Goal: Task Accomplishment & Management: Manage account settings

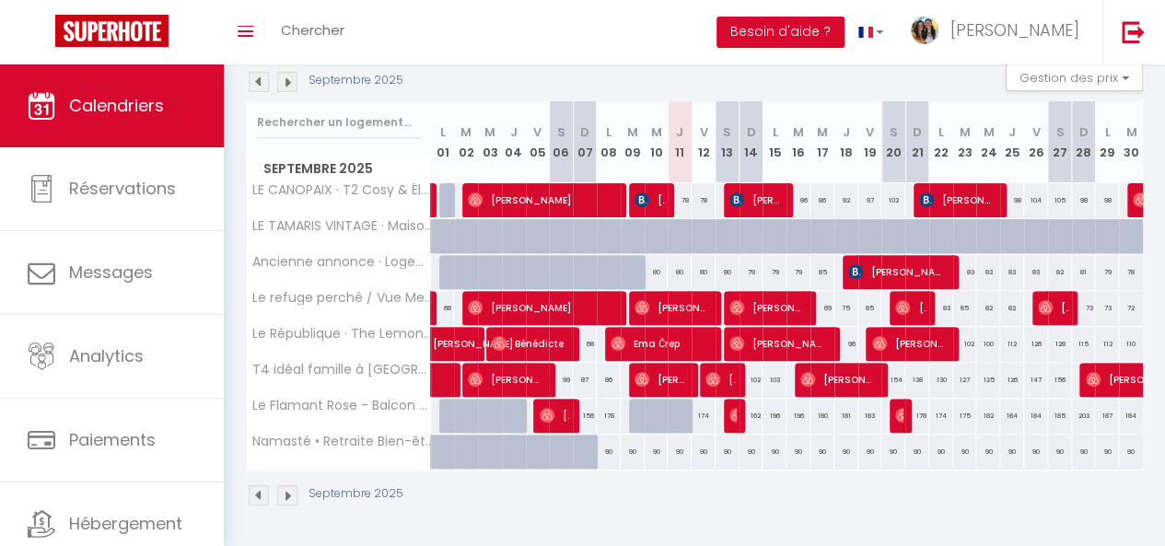
click at [285, 485] on img at bounding box center [287, 495] width 20 height 20
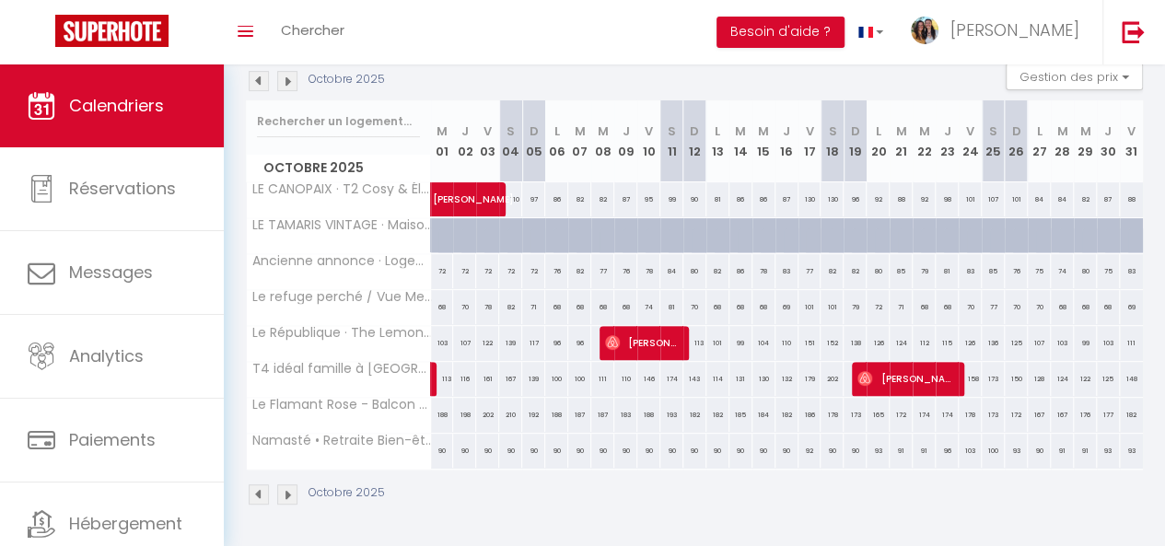
scroll to position [211, 0]
click at [289, 484] on img at bounding box center [287, 494] width 20 height 20
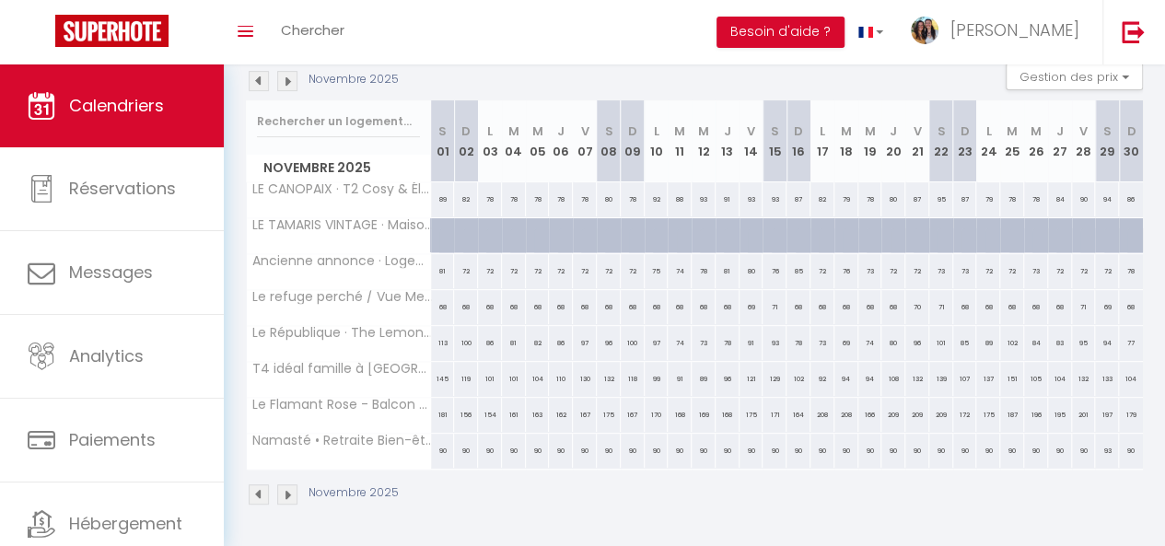
click at [289, 484] on img at bounding box center [287, 494] width 20 height 20
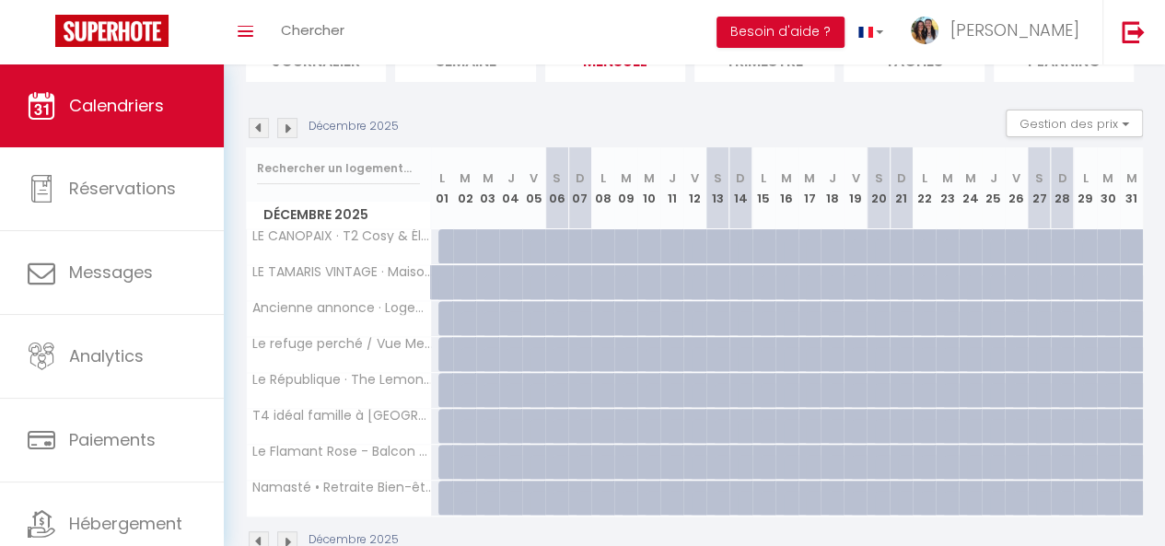
scroll to position [154, 0]
click at [442, 235] on div at bounding box center [449, 247] width 23 height 35
type input "78"
select select "1"
type input "Lun 01 Décembre 2025"
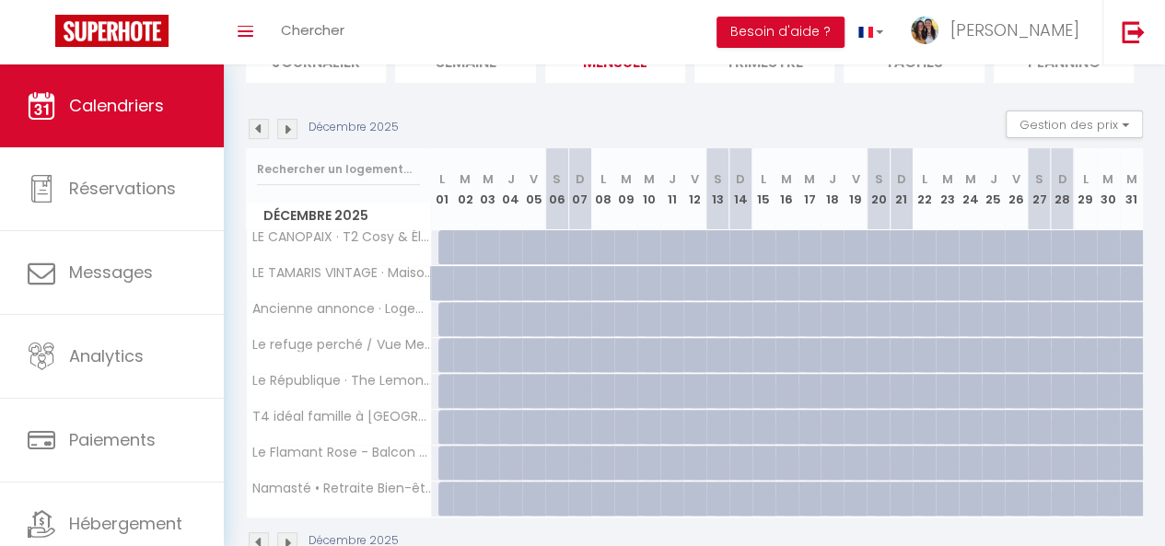
type input "[DATE]"
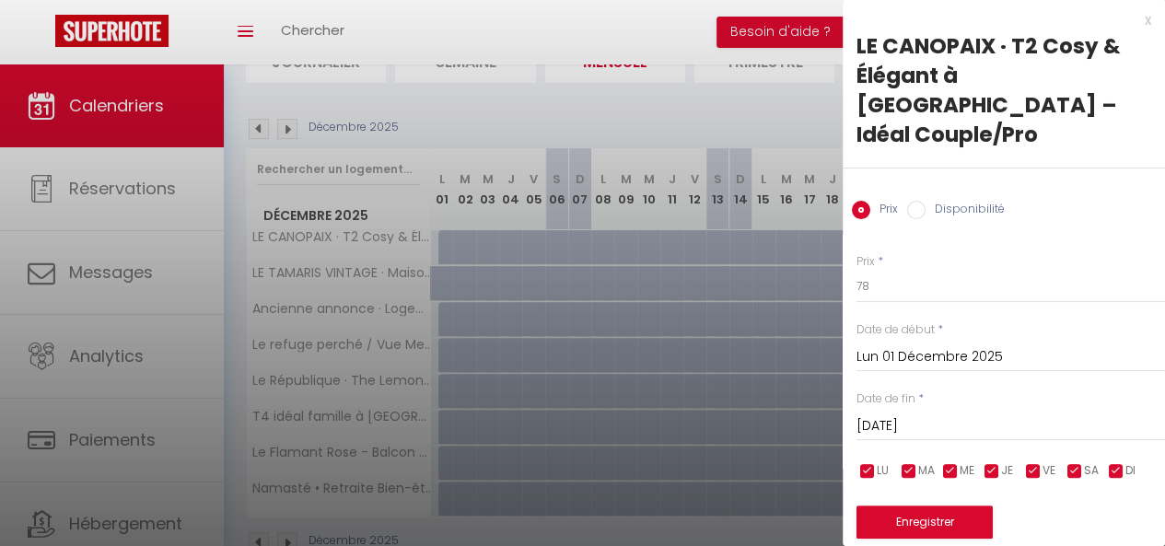
click at [914, 201] on input "Disponibilité" at bounding box center [916, 210] width 18 height 18
radio input "true"
radio input "false"
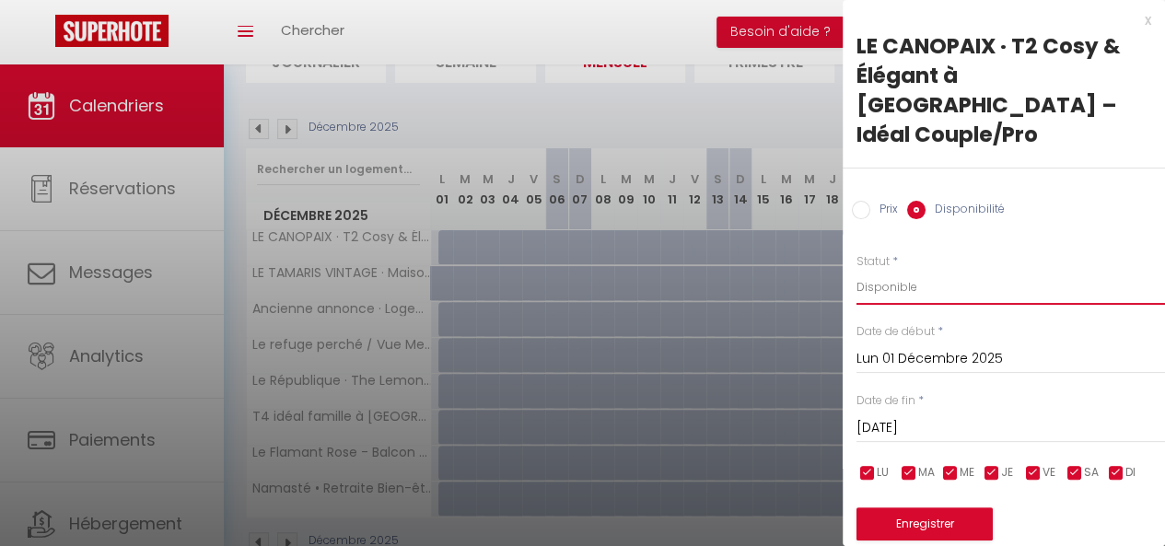
click at [910, 270] on select "Disponible Indisponible" at bounding box center [1010, 287] width 309 height 35
click at [967, 253] on div "Statut * Disponible Indisponible" at bounding box center [1010, 279] width 309 height 52
click at [914, 416] on input "[DATE]" at bounding box center [1010, 428] width 309 height 24
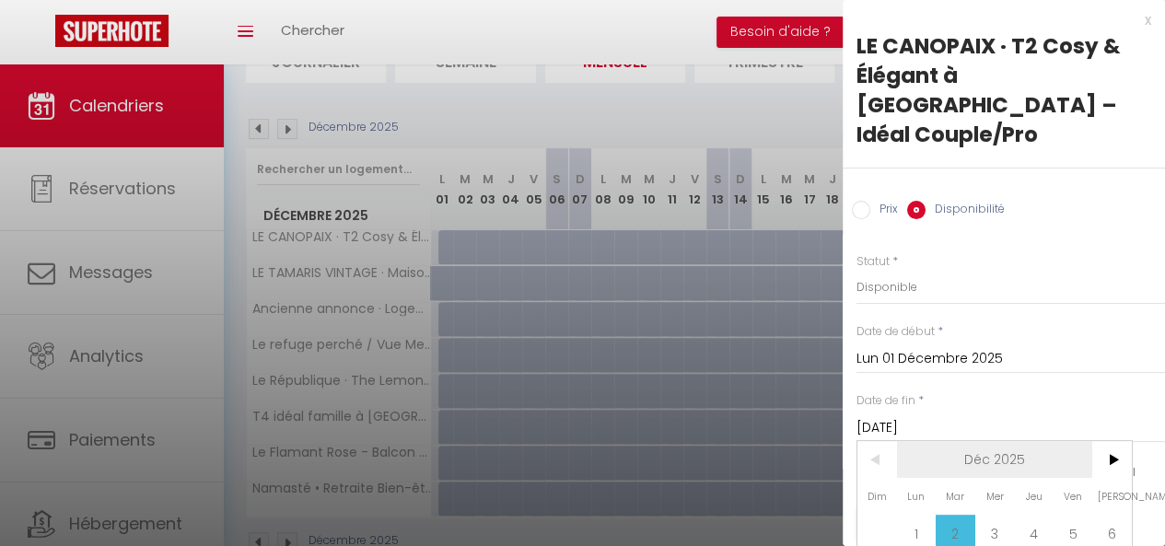
click at [1002, 443] on span "Déc 2025" at bounding box center [995, 459] width 196 height 37
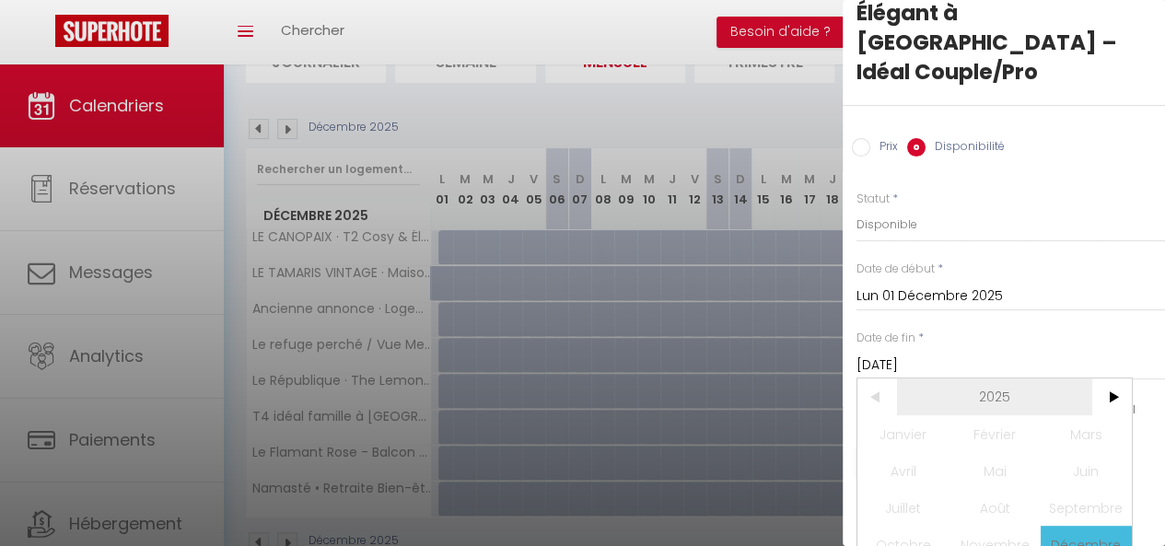
scroll to position [212, 0]
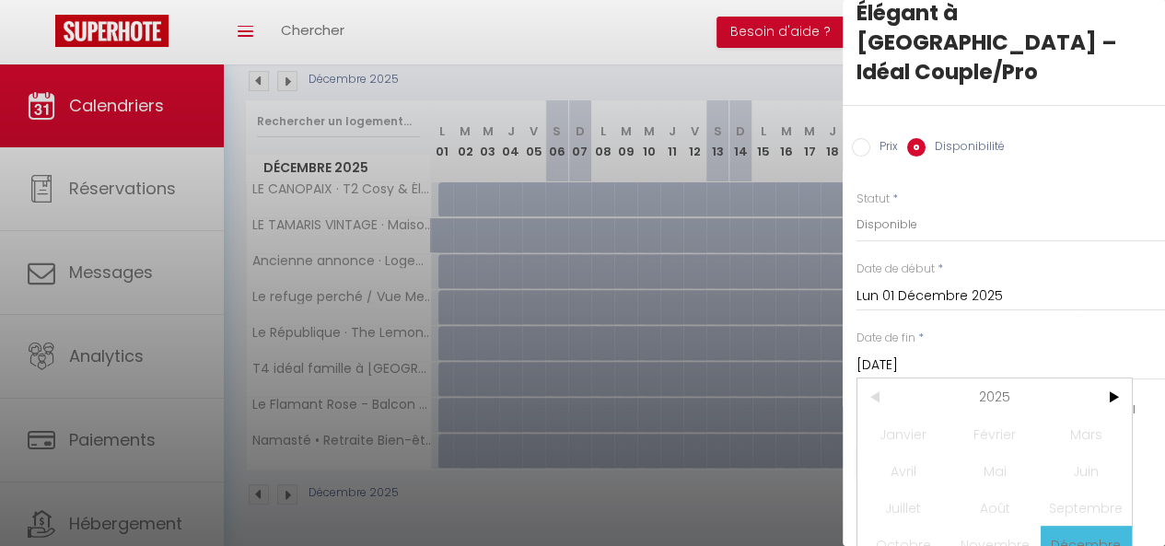
click at [1099, 261] on div "Date de début * [DATE] < [DATE] > Dim Lun Mar Mer Jeu Ven Sam 1 2 3 4 5 6 7 8 9…" at bounding box center [1010, 286] width 309 height 51
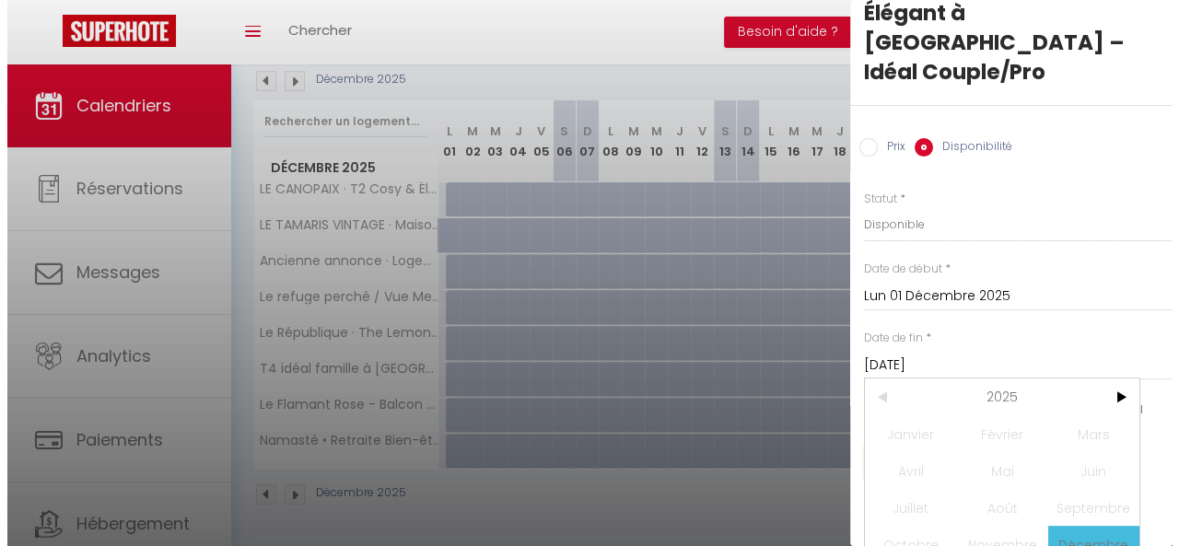
scroll to position [35, 0]
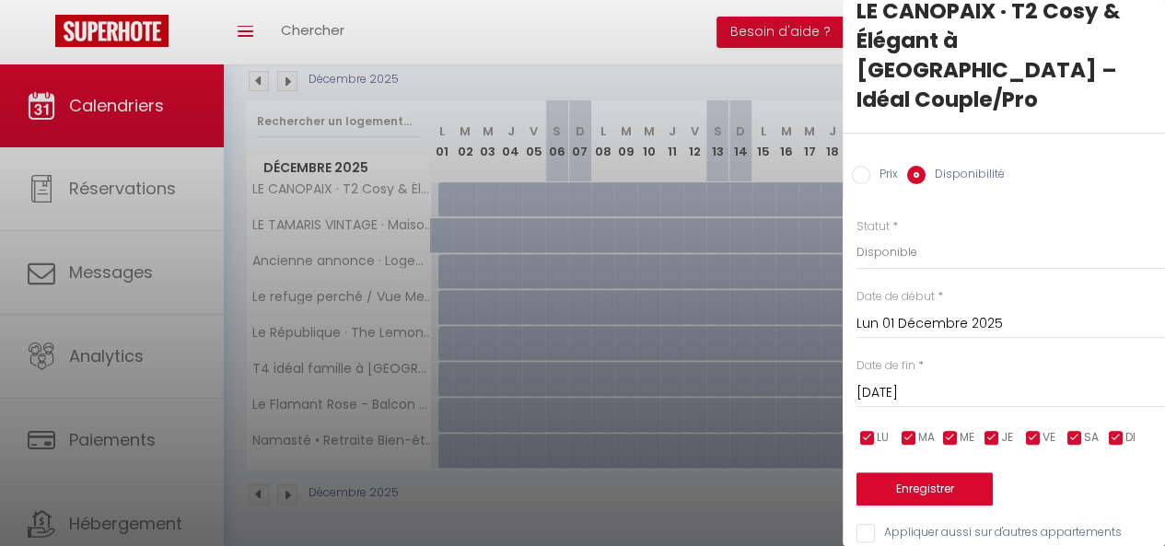
click at [1004, 381] on input "[DATE]" at bounding box center [1010, 393] width 309 height 24
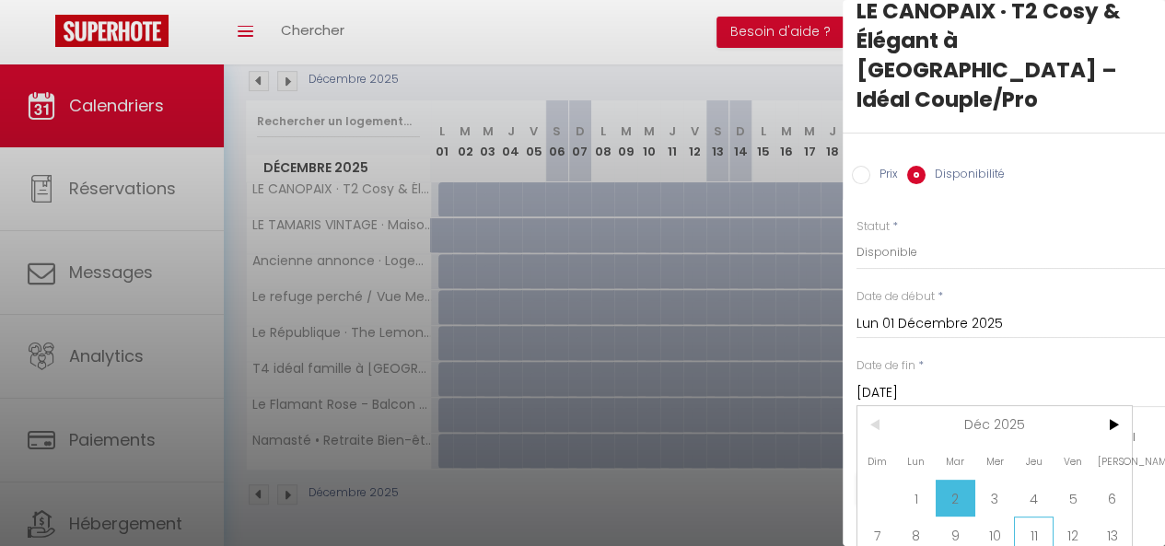
click at [1031, 517] on span "11" at bounding box center [1034, 535] width 40 height 37
type input "Jeu 11 Décembre 2025"
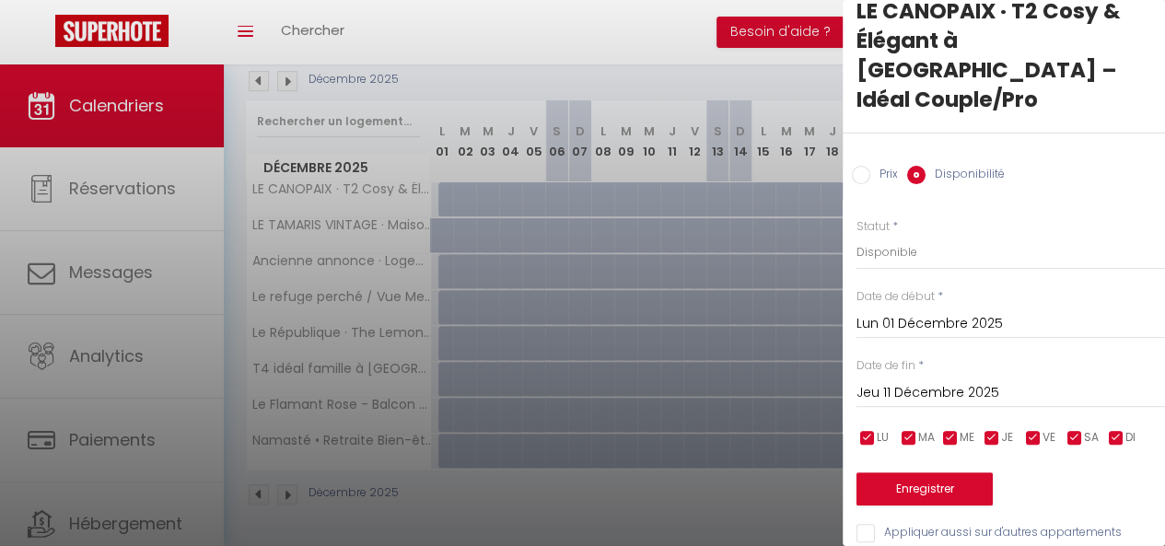
click at [867, 524] on input "Appliquer aussi sur d'autres appartements" at bounding box center [1010, 533] width 309 height 18
checkbox input "true"
click at [914, 472] on button "Enregistrer" at bounding box center [924, 488] width 136 height 33
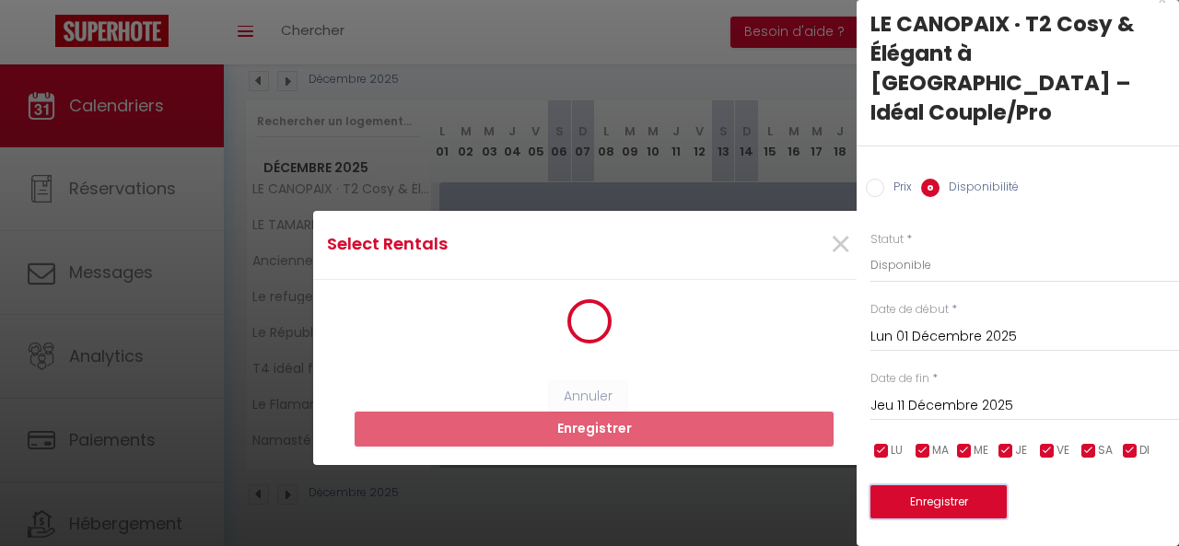
scroll to position [6, 0]
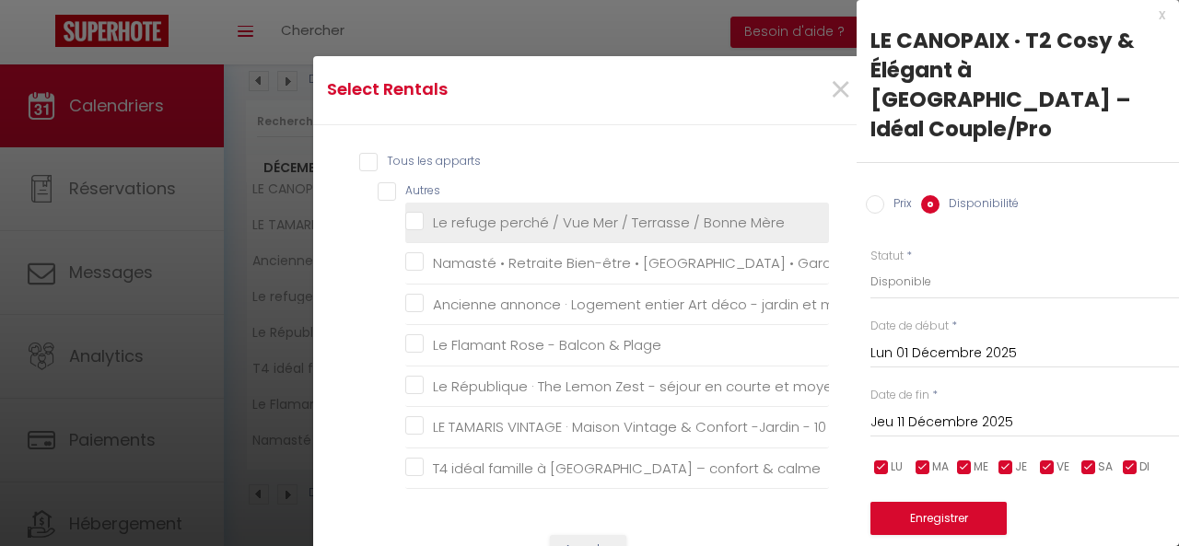
click at [410, 217] on Mère "Le refuge perché / Vue Mer / Terrasse / Bonne Mère" at bounding box center [617, 222] width 424 height 18
checkbox Mère "true"
checkbox Garage "false"
checkbox mer "false"
checkbox Plage "false"
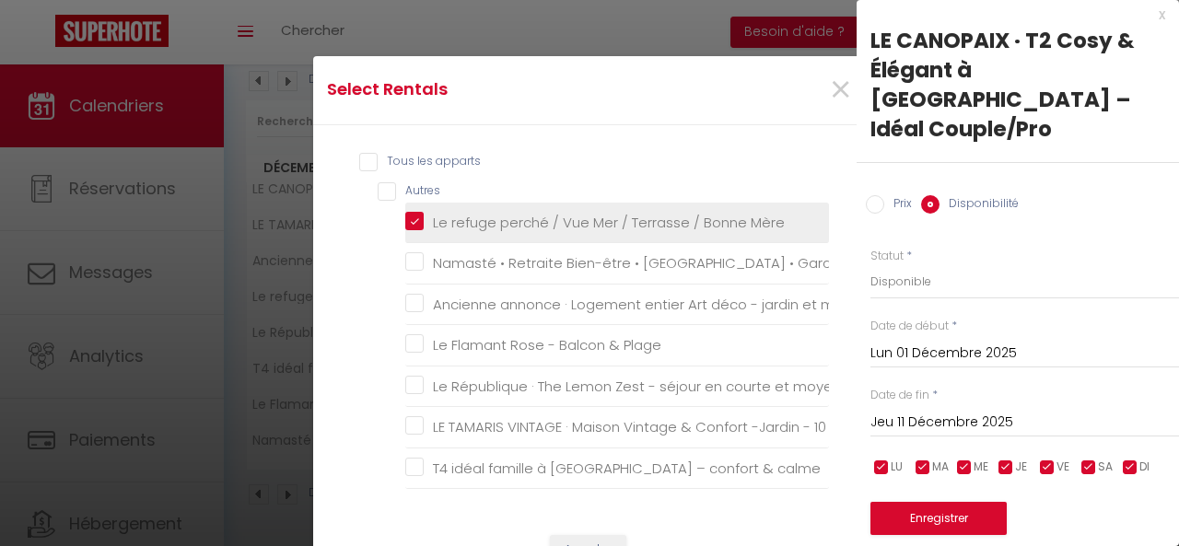
checkbox durée "false"
checkbox mer "false"
checkbox calme "false"
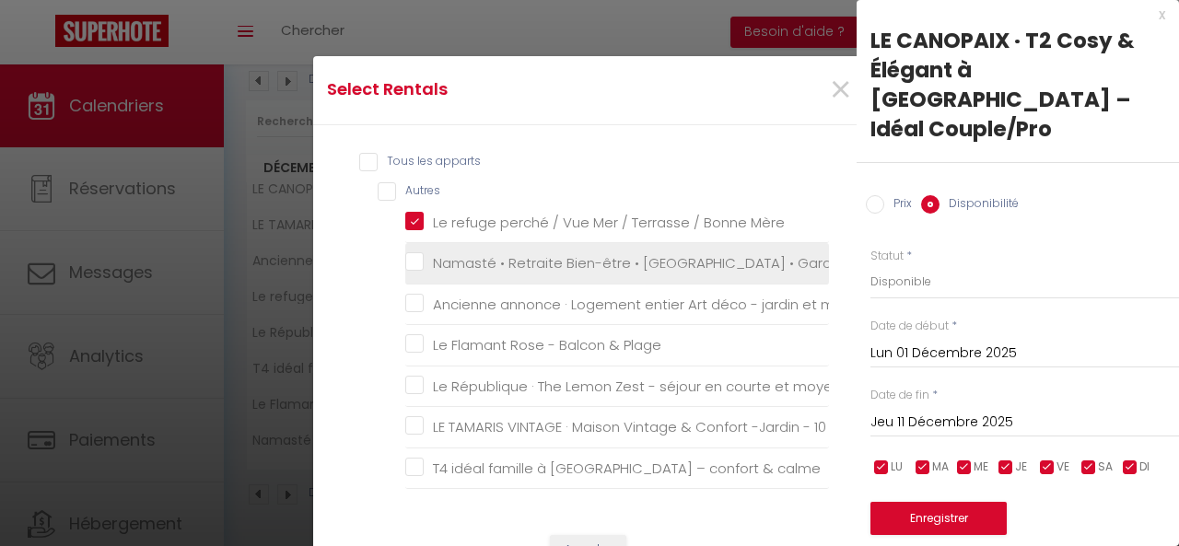
click at [406, 256] on Garage "Namasté • Retraite Bien-être • [GEOGRAPHIC_DATA] • Garage" at bounding box center [617, 263] width 424 height 18
checkbox Garage "true"
checkbox mer "false"
checkbox Plage "false"
checkbox durée "false"
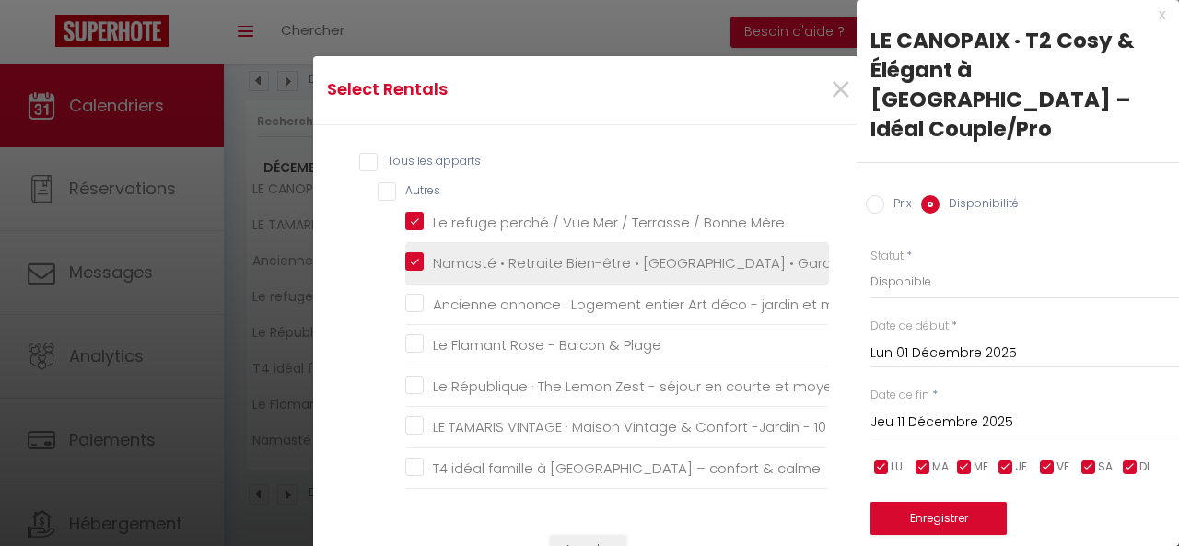
checkbox mer "false"
checkbox calme "false"
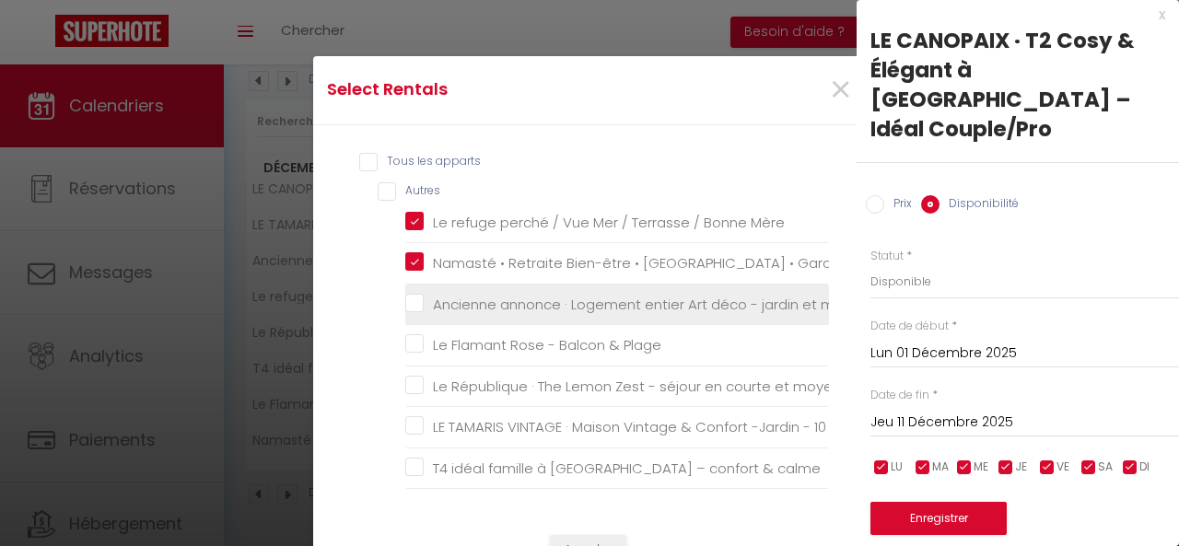
click at [414, 295] on mer "Ancienne annonce · Logement entier Art déco - jardin et mer" at bounding box center [617, 304] width 424 height 18
checkbox mer "true"
checkbox Plage "false"
checkbox durée "false"
checkbox mer "false"
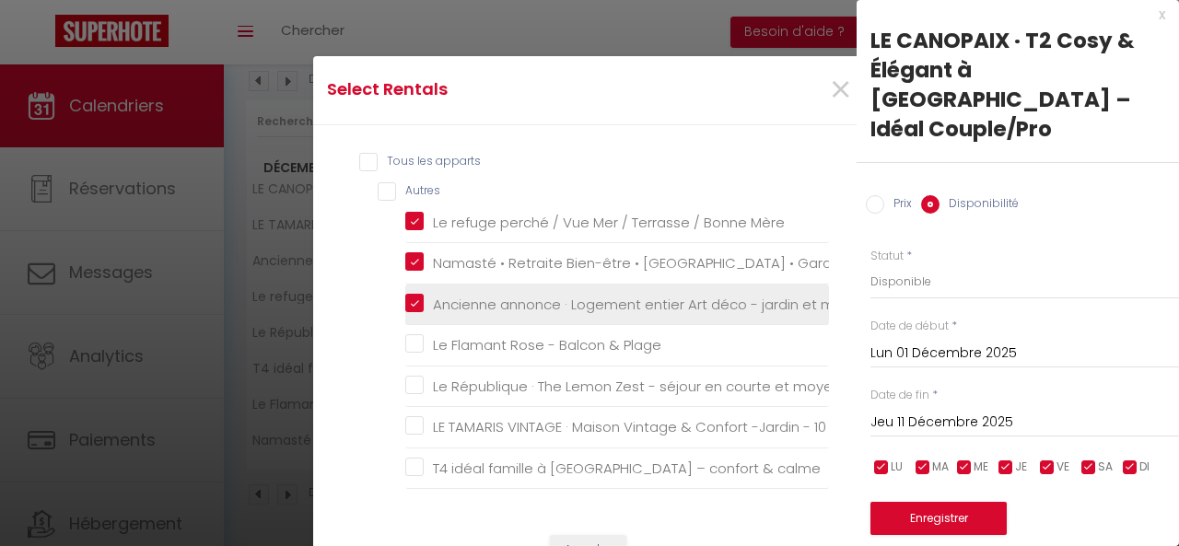
checkbox calme "false"
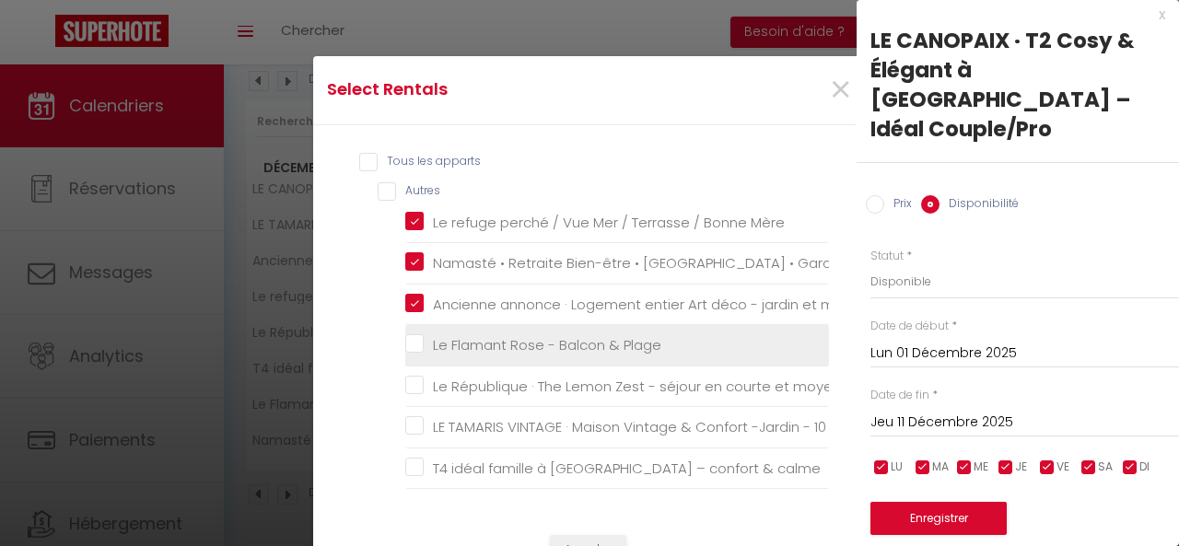
click at [411, 336] on Plage "Le Flamant Rose - Balcon & Plage" at bounding box center [617, 345] width 424 height 18
checkbox Plage "true"
checkbox durée "false"
checkbox mer "false"
checkbox calme "false"
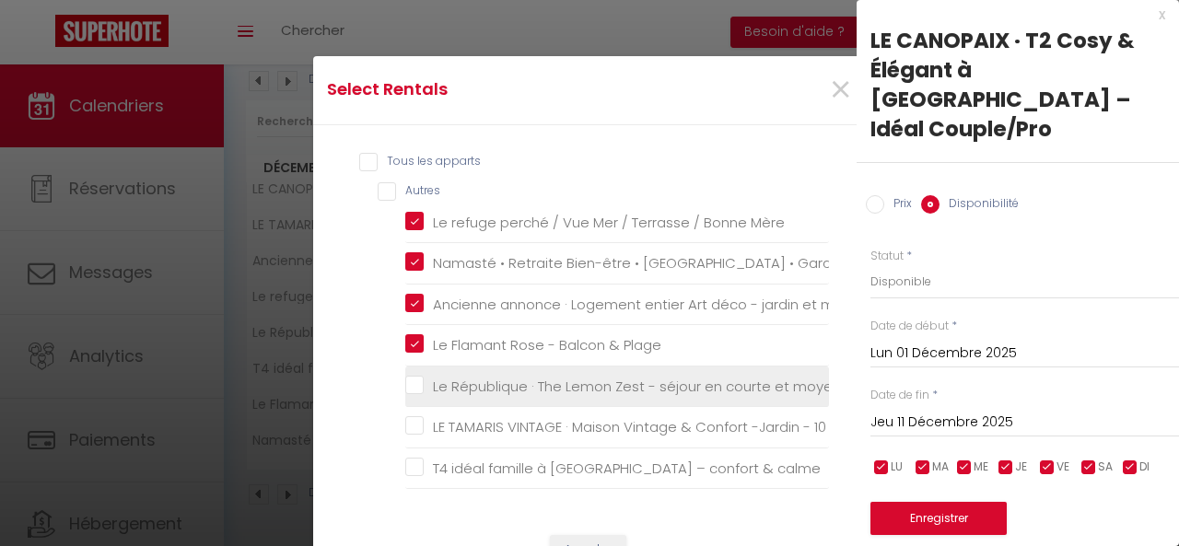
click at [408, 379] on durée "Le République · The Lemon Zest - séjour en courte et moyenne durée" at bounding box center [617, 387] width 424 height 18
checkbox durée "true"
checkbox mer "false"
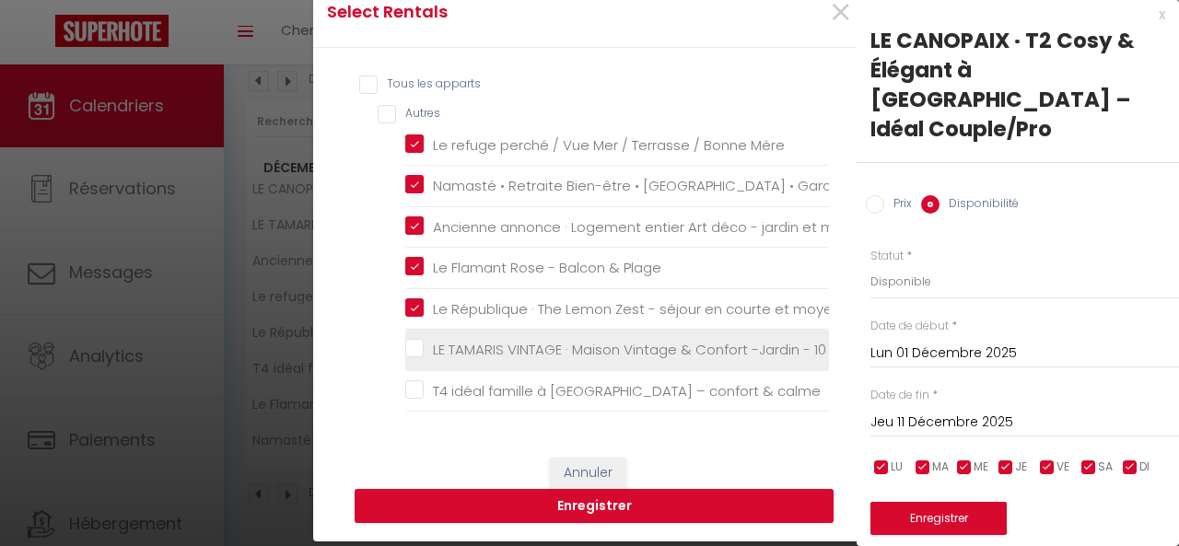
scroll to position [79, 0]
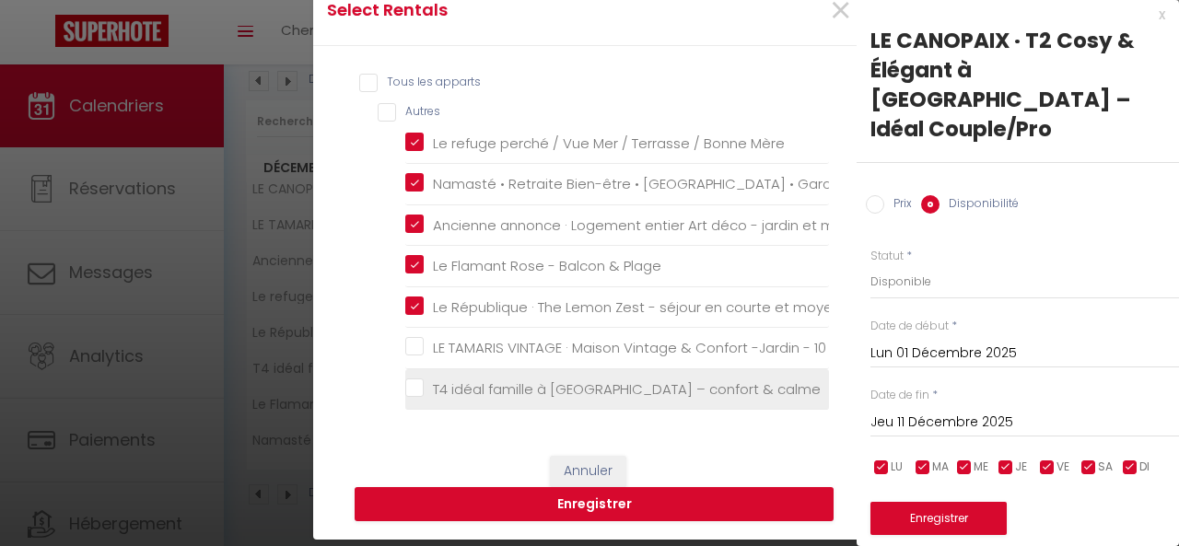
click at [405, 380] on calme "T4 idéal famille à [GEOGRAPHIC_DATA] – confort & calme" at bounding box center [617, 389] width 424 height 18
checkbox calme "true"
checkbox mer "false"
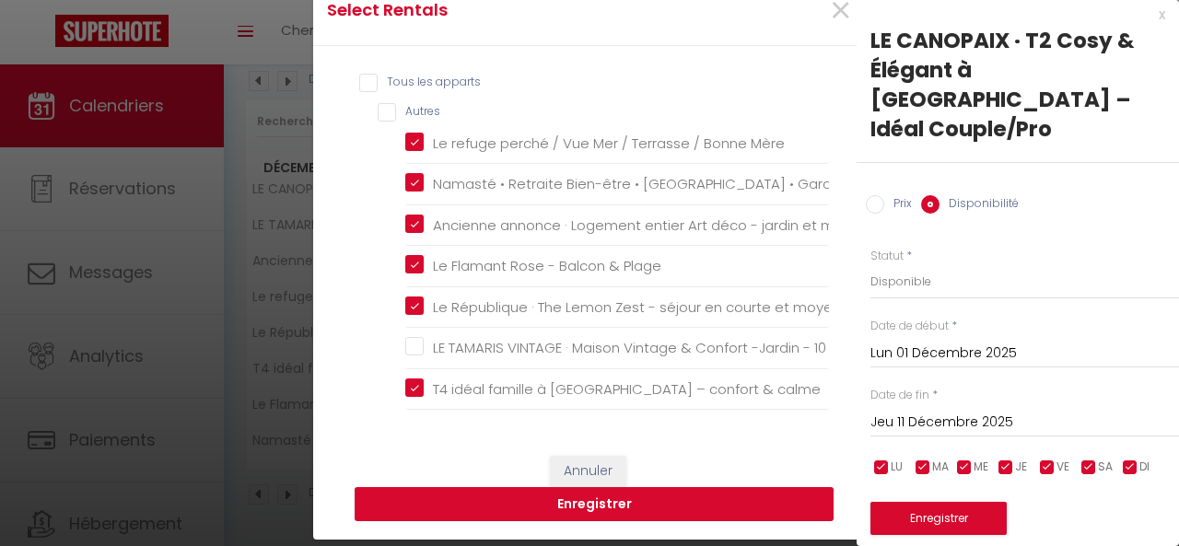
click at [586, 507] on button "Enregistrer" at bounding box center [594, 504] width 479 height 35
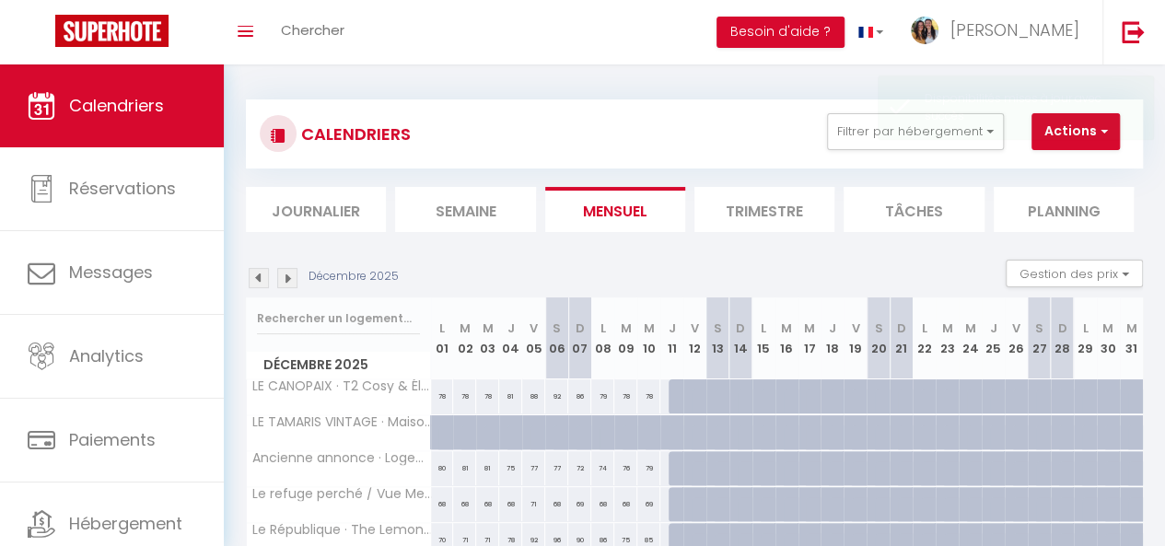
scroll to position [0, 0]
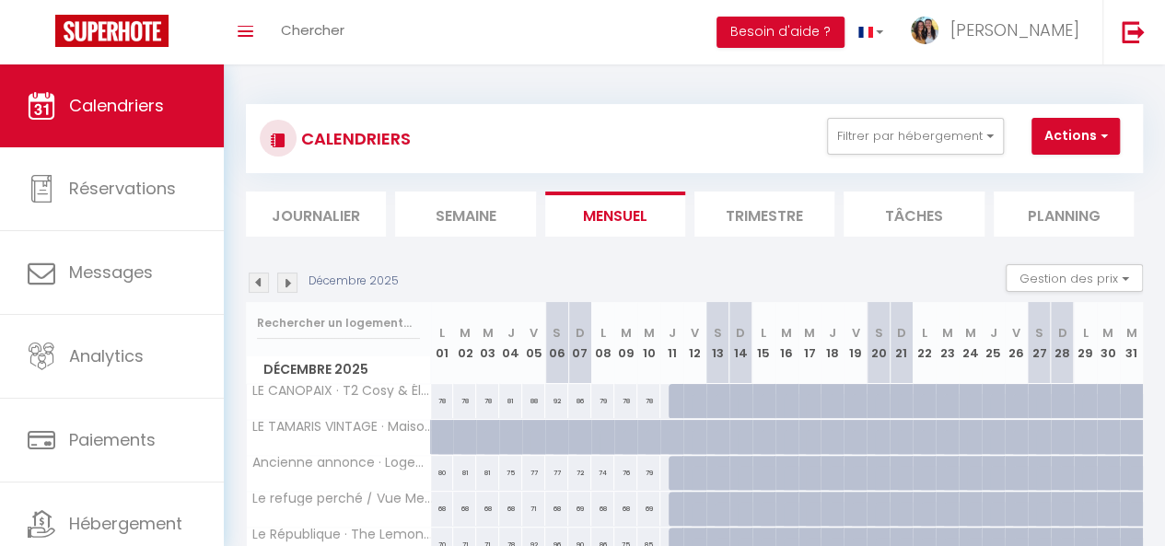
click at [794, 213] on li "Trimestre" at bounding box center [764, 214] width 140 height 45
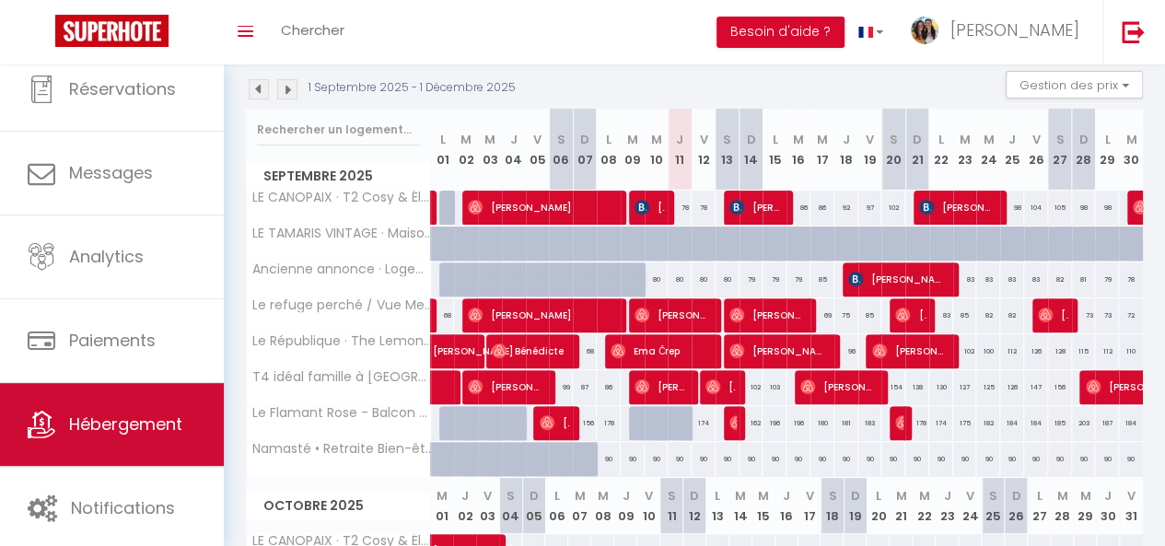
scroll to position [99, 0]
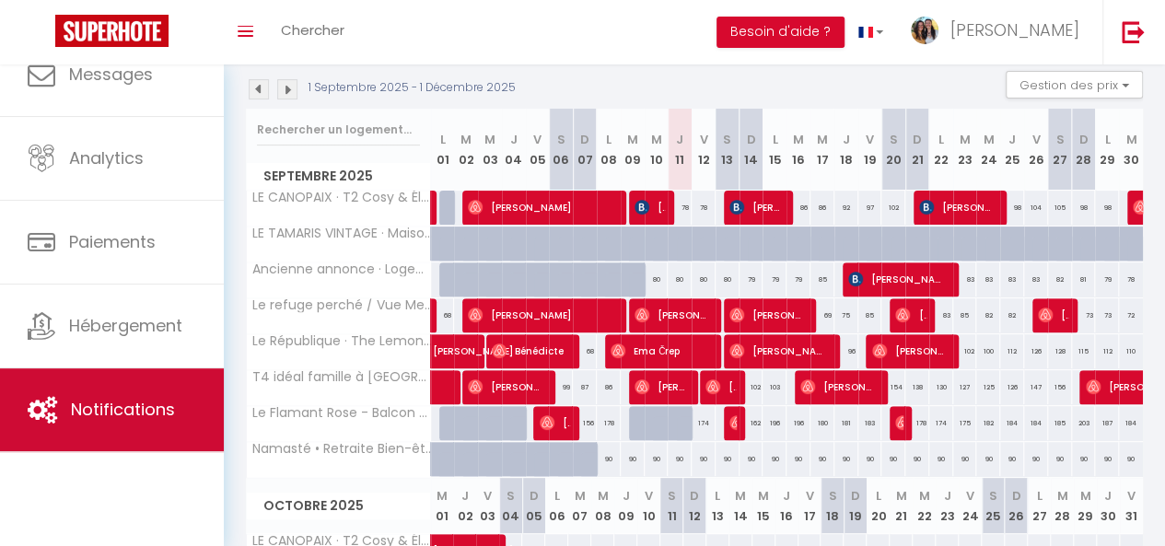
click at [135, 415] on span "Notifications" at bounding box center [123, 409] width 104 height 23
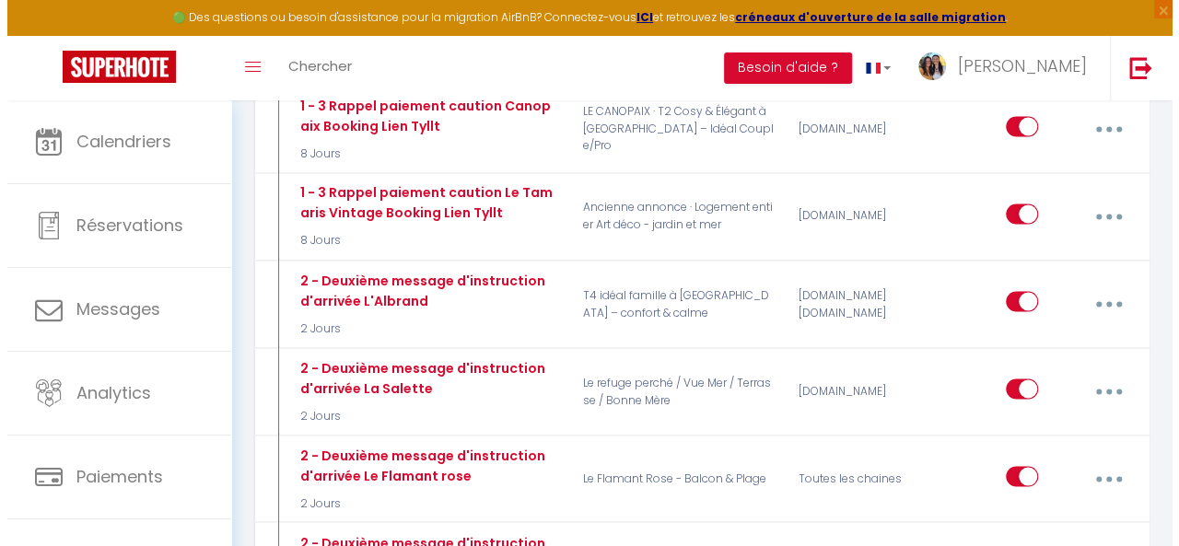
scroll to position [1466, 0]
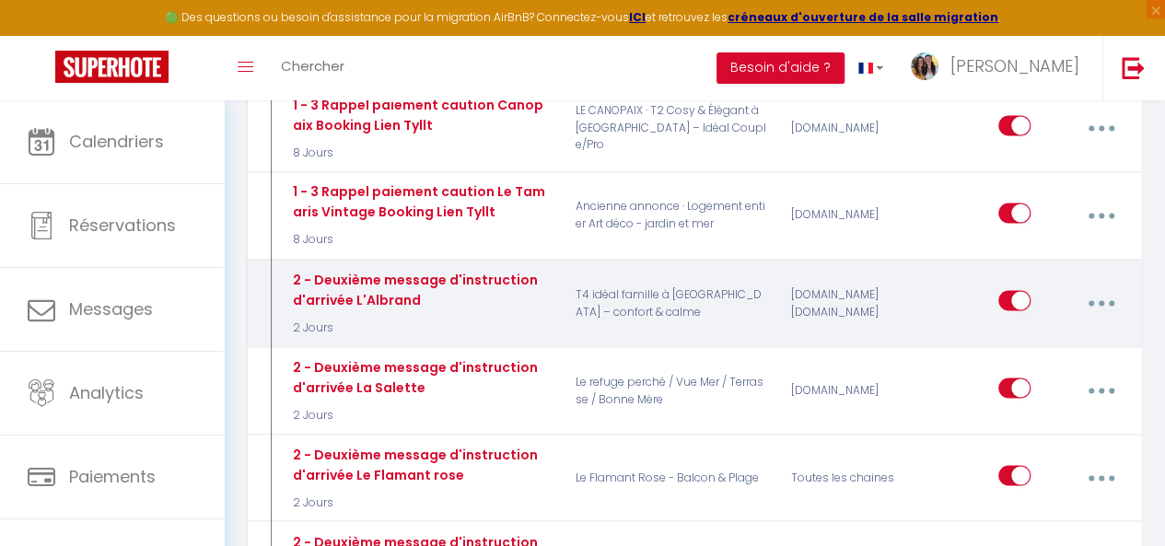
click at [1095, 285] on button "button" at bounding box center [1101, 302] width 49 height 35
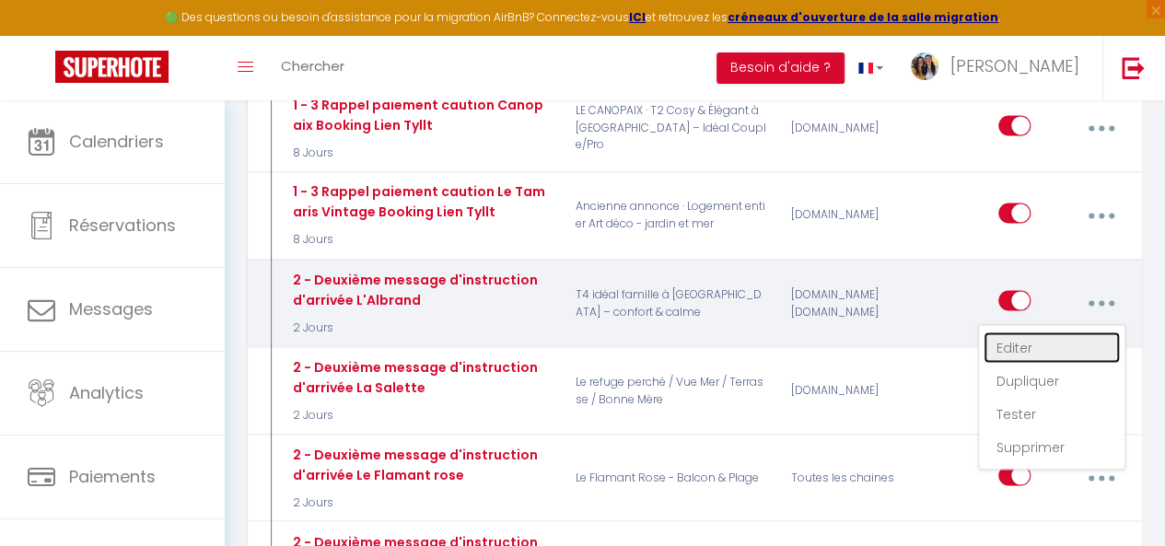
click at [996, 332] on link "Editer" at bounding box center [1052, 347] width 136 height 31
type input "2 - Deuxième message d'instruction d'arrivée L'Albrand"
select select "2 Jours"
select select "if_booking_is_paid"
checkbox input "true"
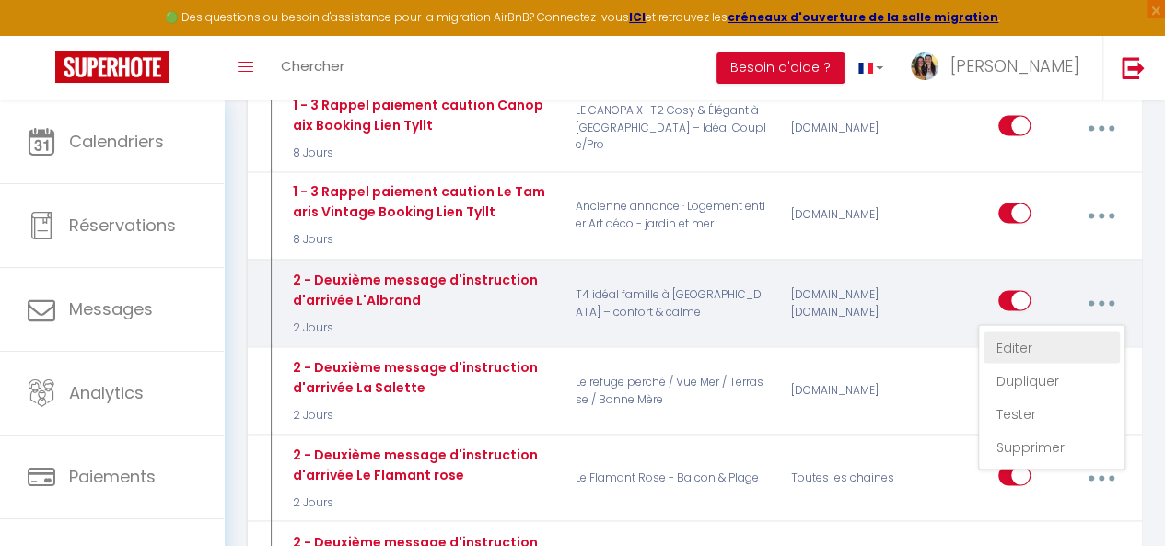
checkbox input "false"
radio input "true"
type input "Procédure d'arrivée et guide d'accueil - [RENTAL:NAME]"
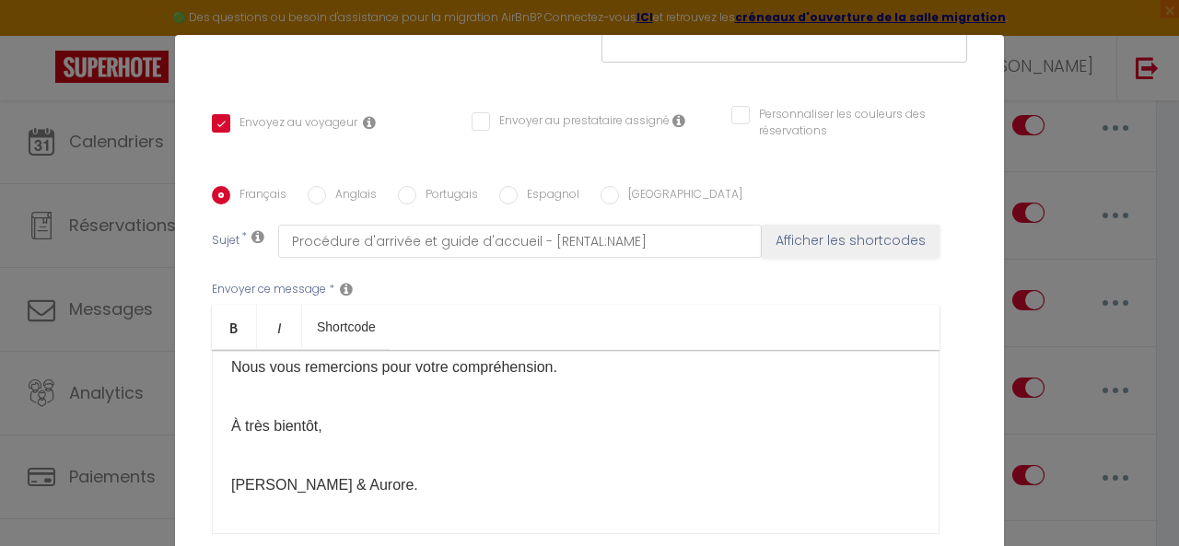
scroll to position [505, 0]
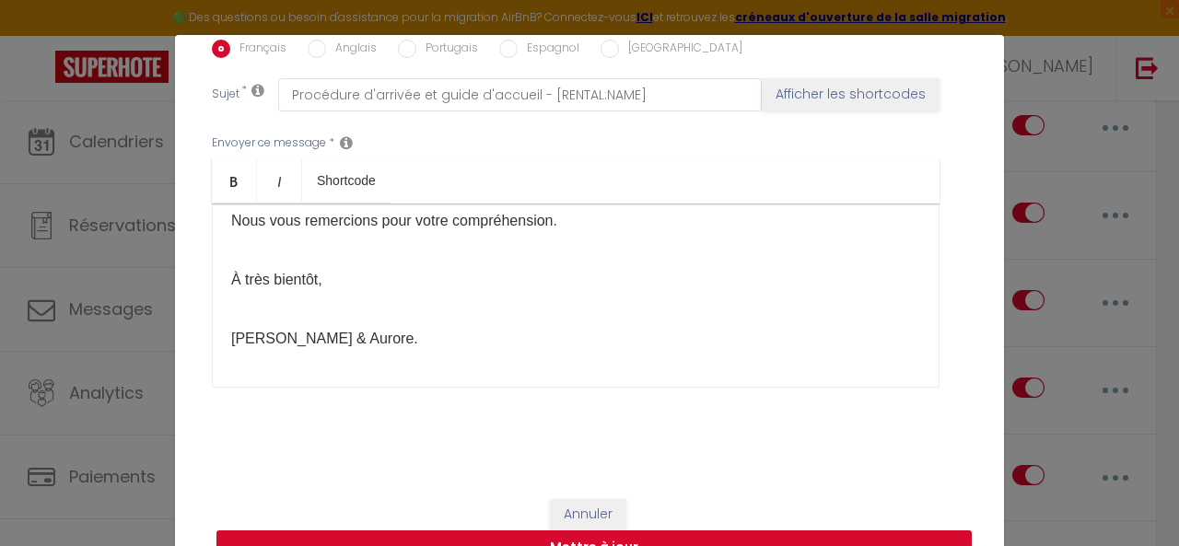
click at [765, 537] on button "Mettre à jour" at bounding box center [593, 547] width 755 height 35
checkbox input "true"
checkbox input "false"
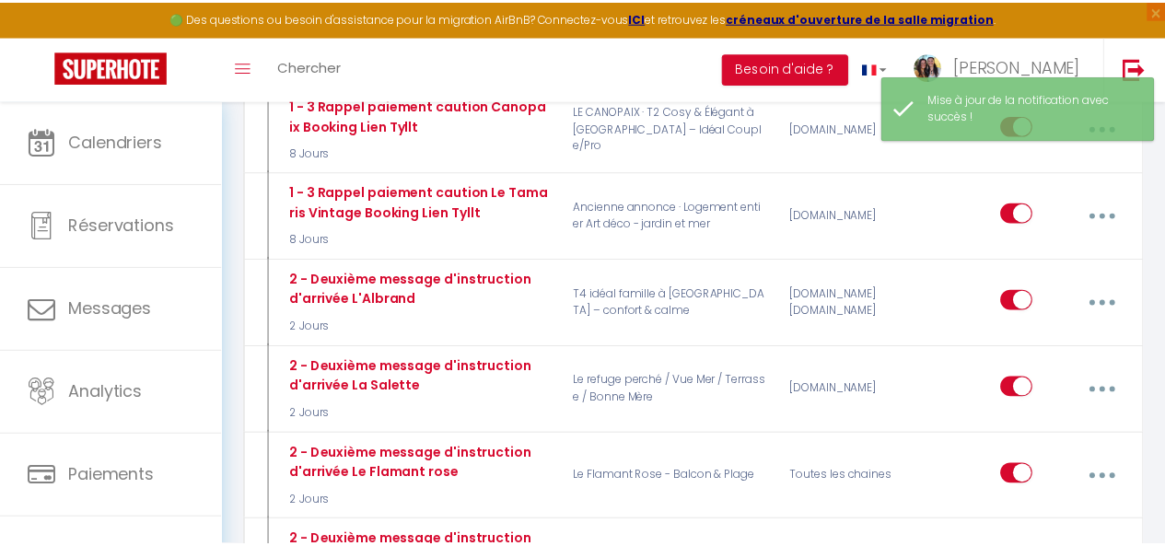
scroll to position [0, 0]
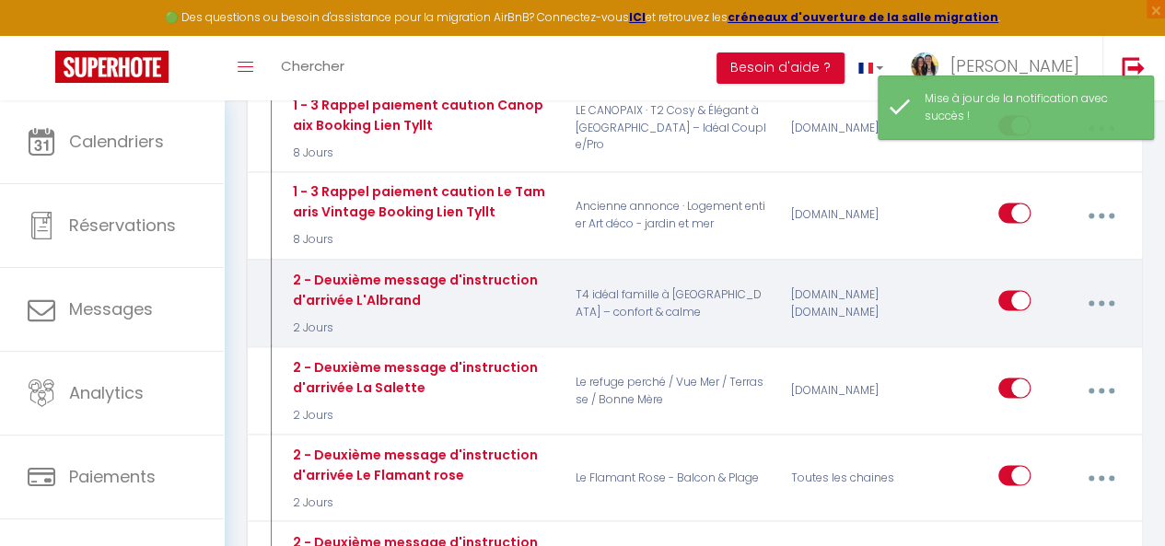
click at [1100, 300] on icon "button" at bounding box center [1102, 303] width 6 height 6
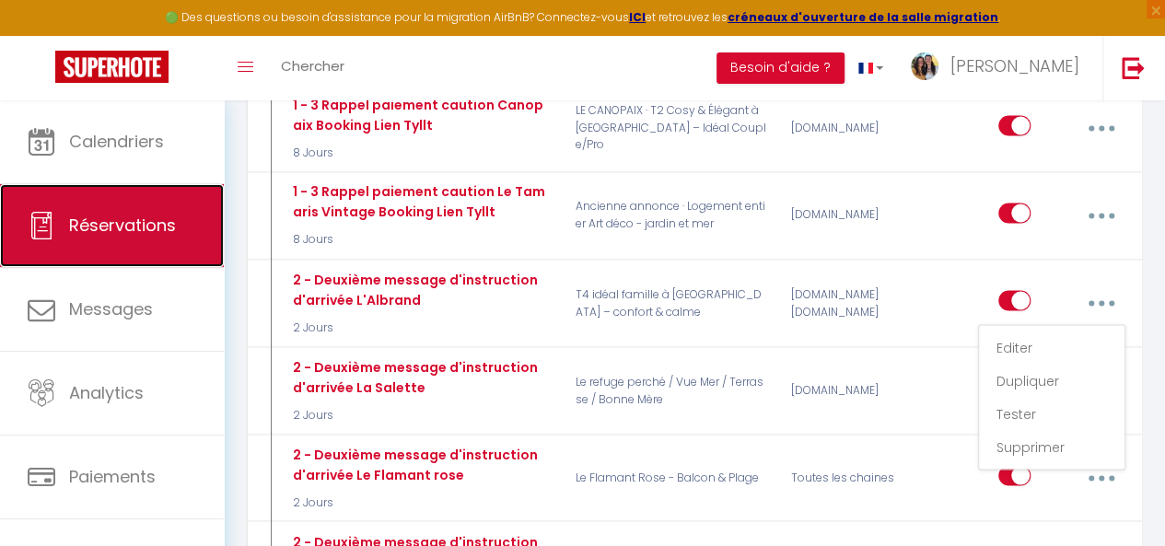
click at [72, 259] on link "Réservations" at bounding box center [112, 225] width 224 height 83
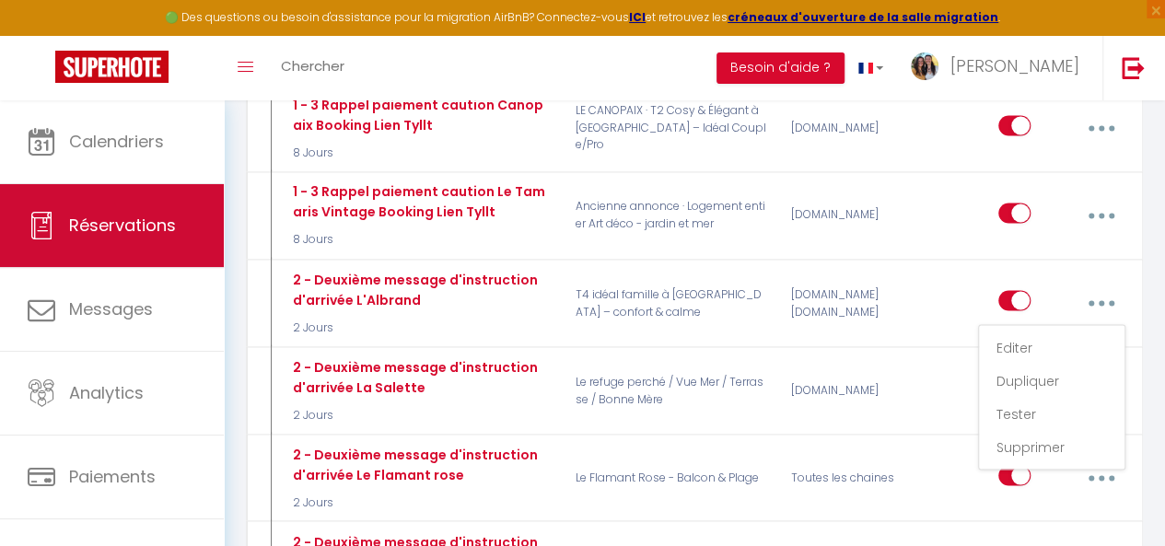
select select "not_cancelled"
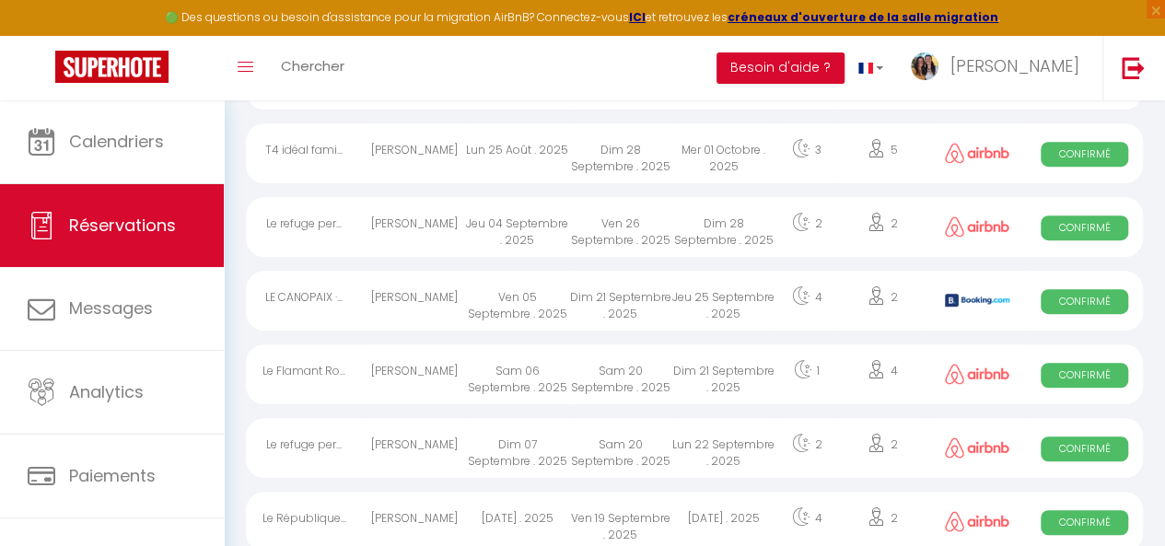
scroll to position [2247, 0]
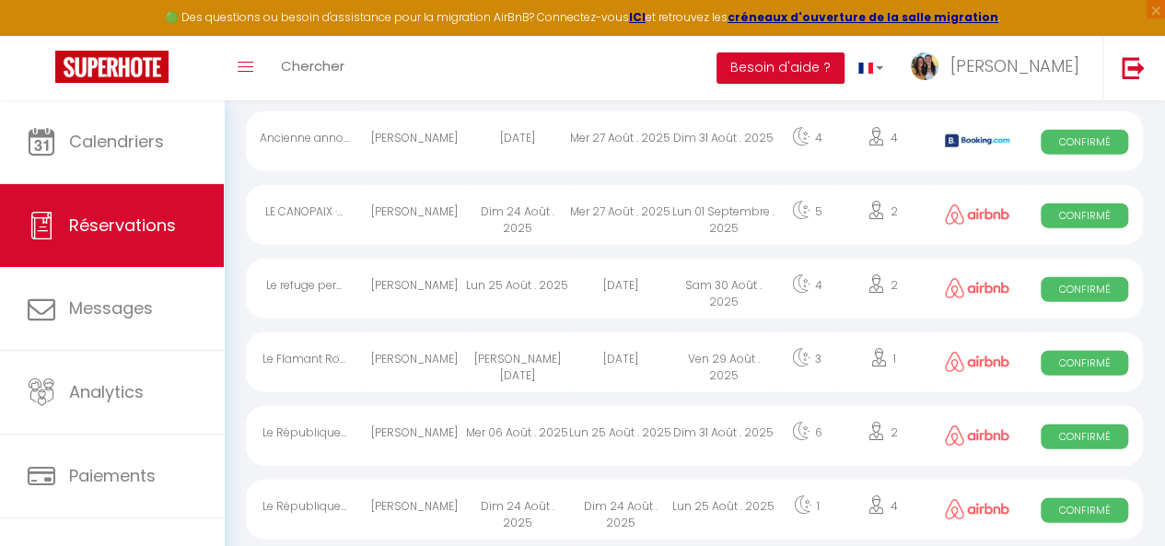
click at [848, 198] on div "2" at bounding box center [882, 215] width 89 height 60
select select "OK"
select select "0"
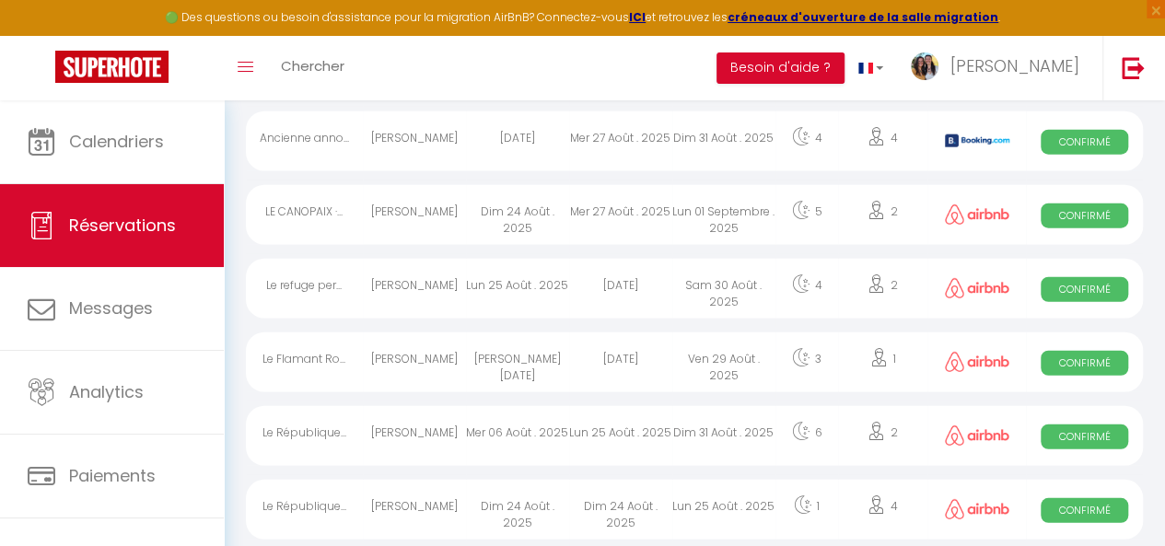
select select "1"
select select
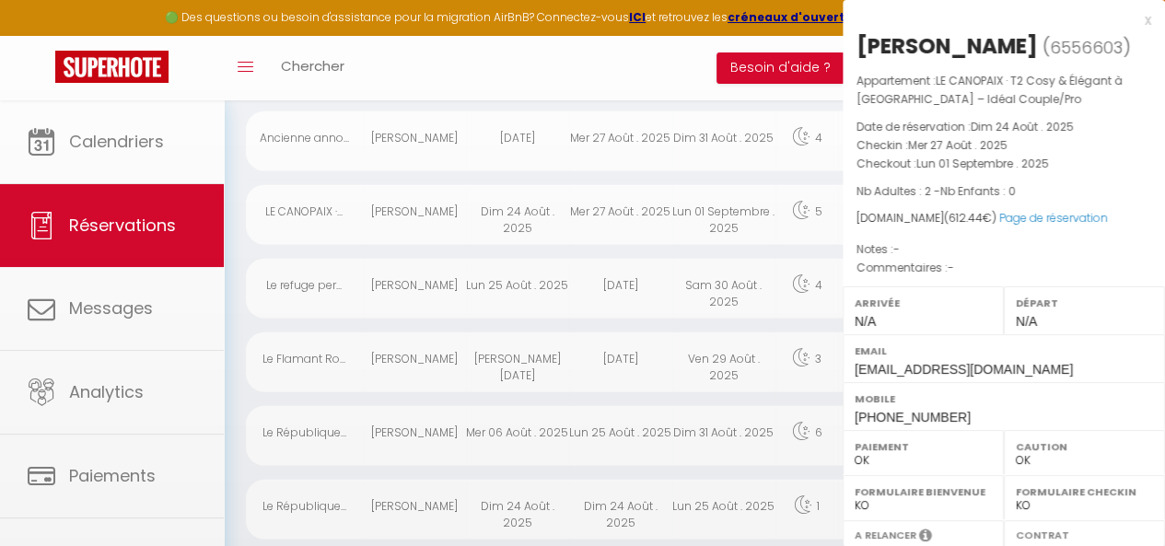
select select "22114"
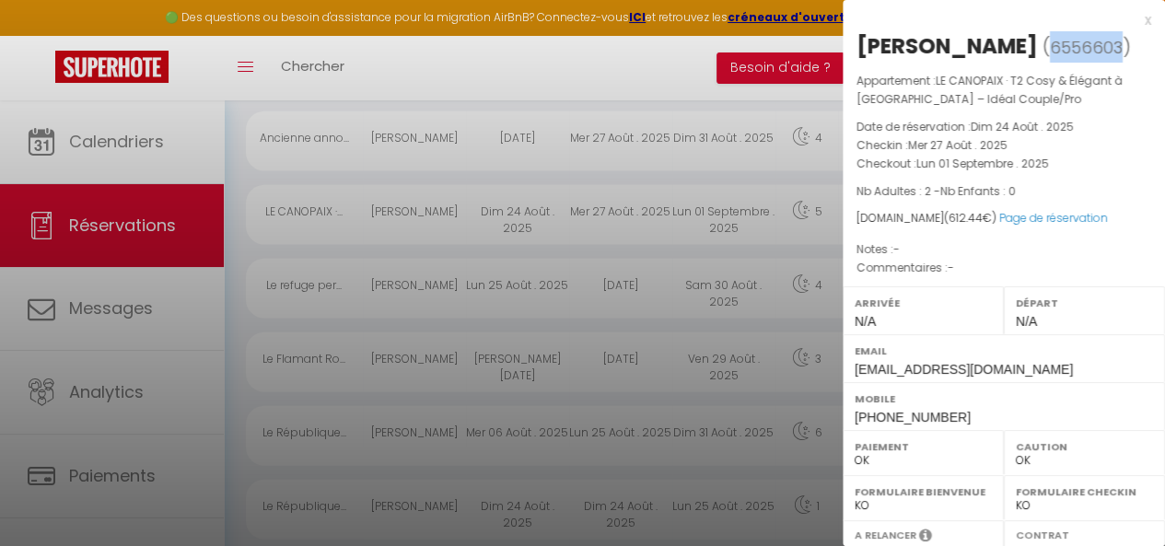
drag, startPoint x: 1112, startPoint y: 44, endPoint x: 1043, endPoint y: 41, distance: 68.2
click at [1050, 41] on span "6556603" at bounding box center [1086, 47] width 73 height 23
copy span "6556603"
click at [141, 350] on div at bounding box center [582, 273] width 1165 height 546
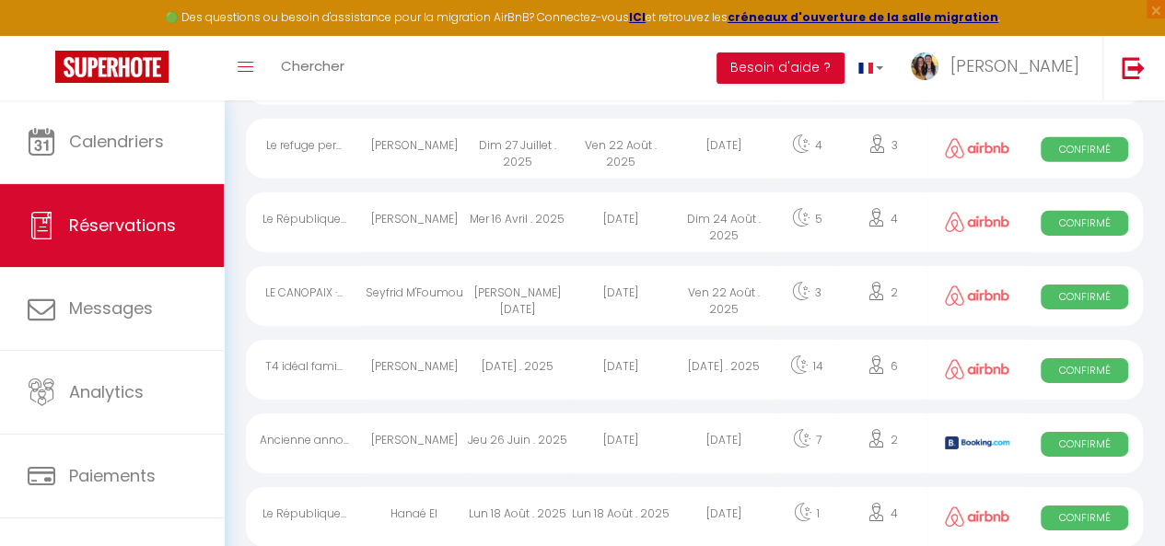
scroll to position [99, 0]
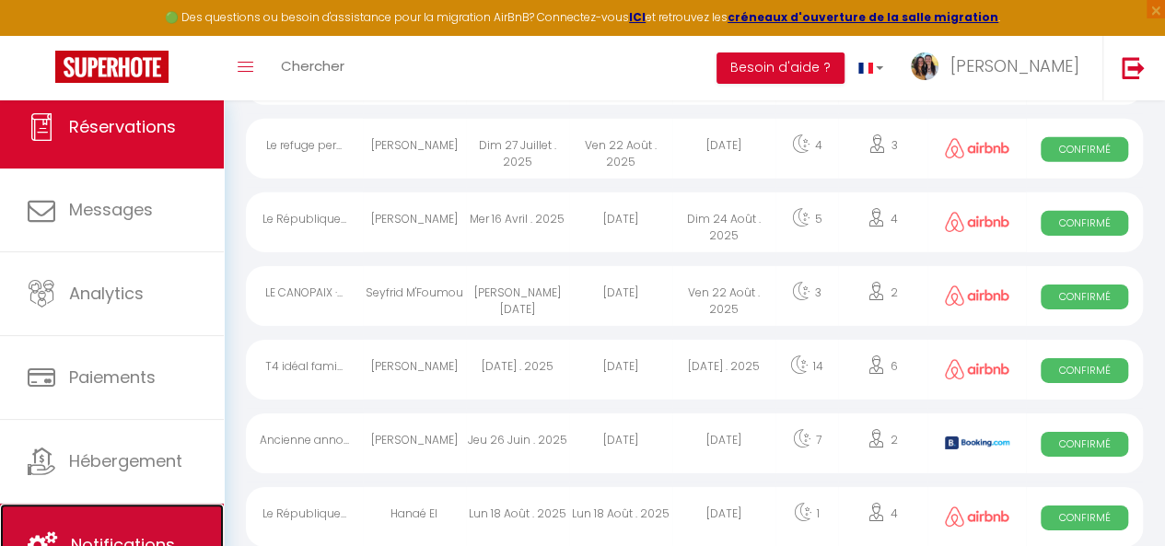
click at [100, 512] on link "Notifications" at bounding box center [112, 545] width 224 height 83
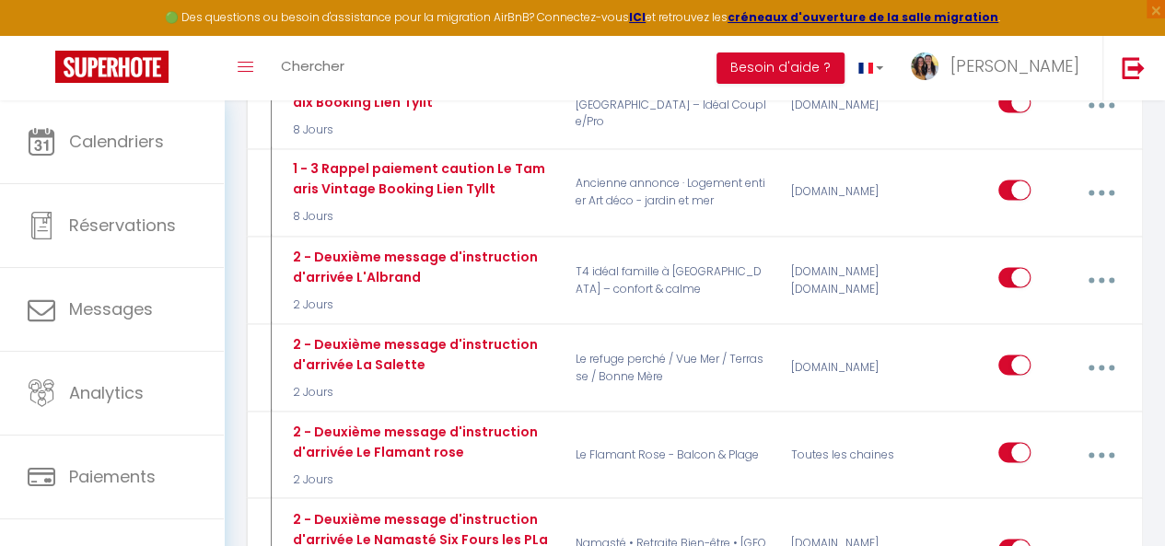
scroll to position [1492, 0]
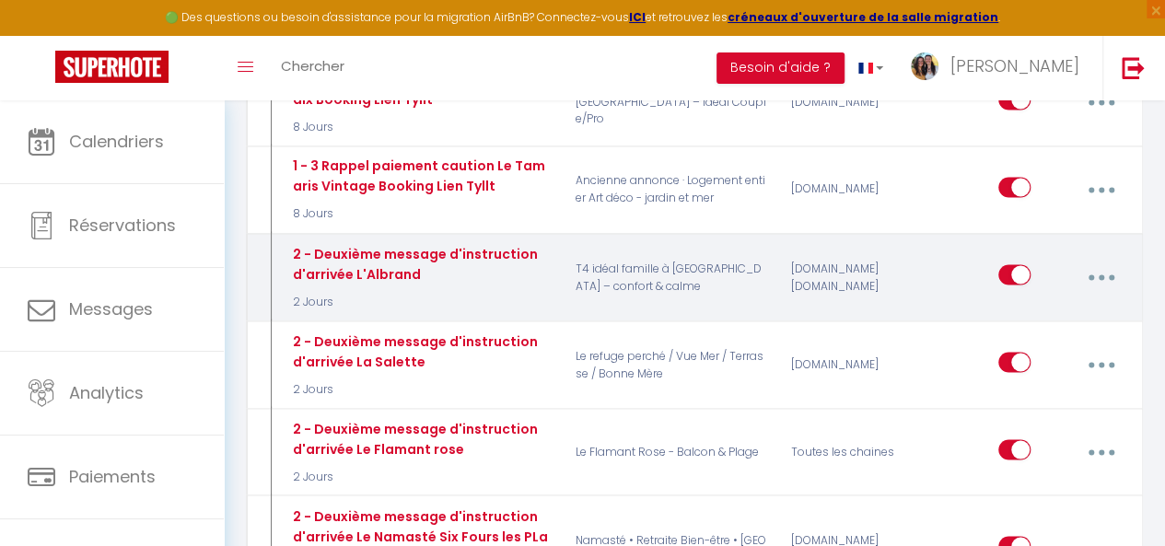
click at [1106, 260] on button "button" at bounding box center [1101, 277] width 49 height 35
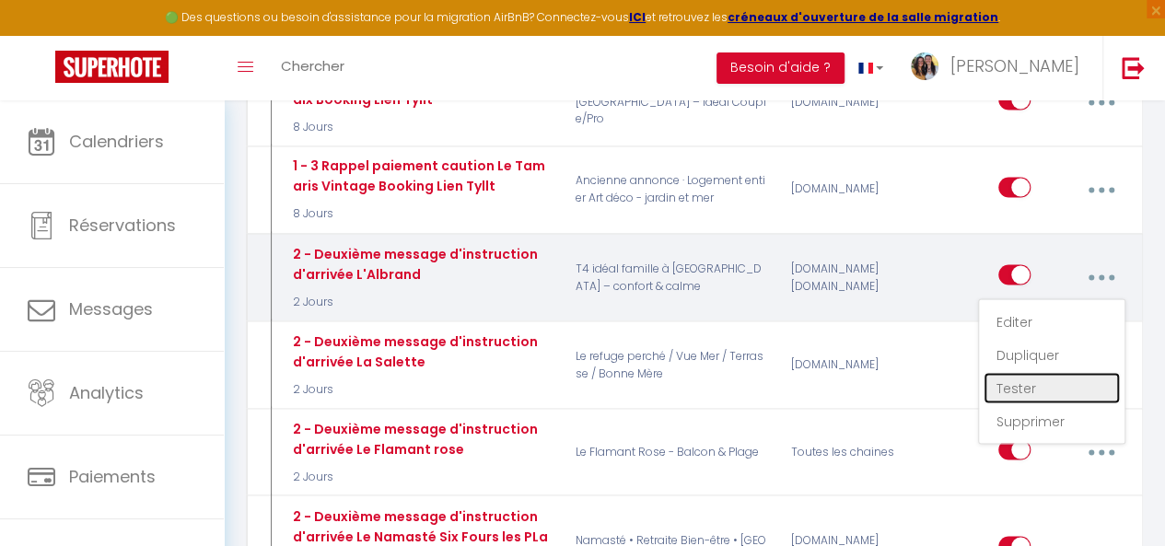
click at [1020, 372] on link "Tester" at bounding box center [1052, 387] width 136 height 31
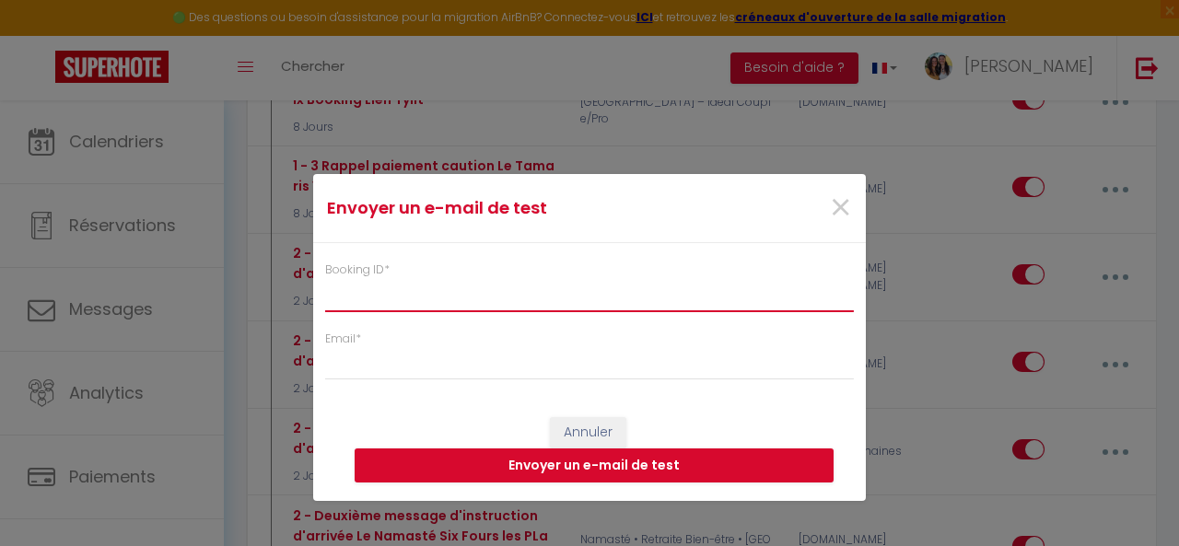
click at [555, 301] on input "Booking ID *" at bounding box center [589, 294] width 529 height 33
paste input "6556603"
type input "6556603"
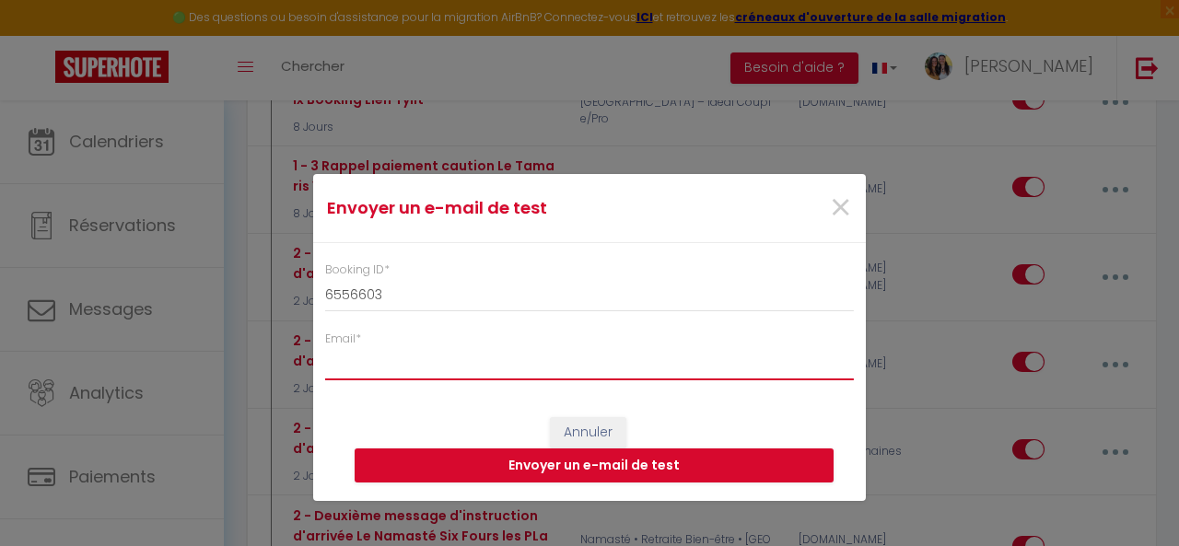
click at [504, 374] on input "Email *" at bounding box center [589, 363] width 529 height 33
type input "[EMAIL_ADDRESS][DOMAIN_NAME]"
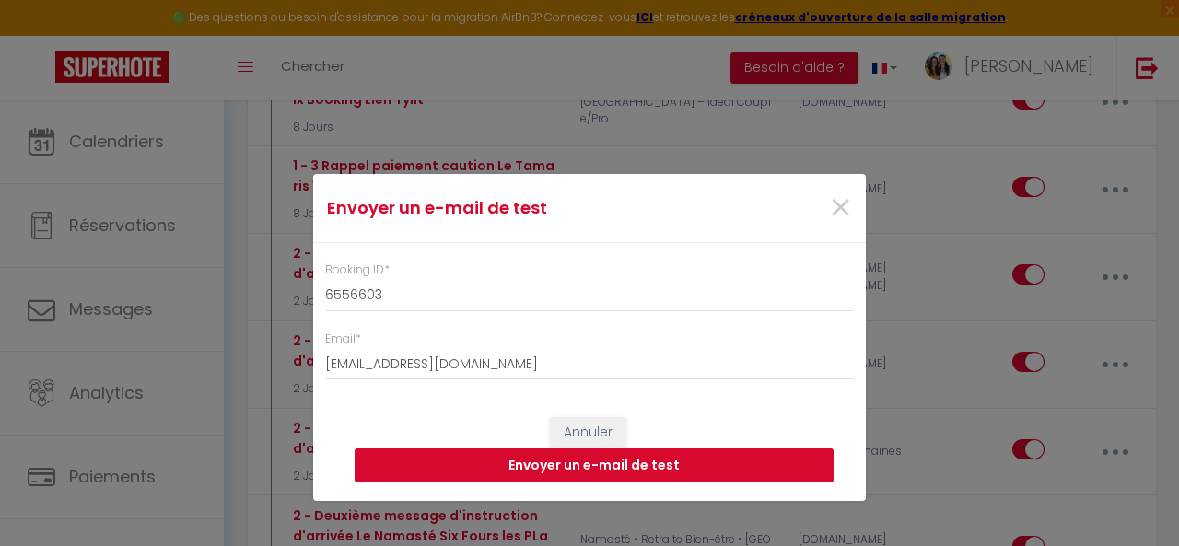
click at [498, 464] on button "Envoyer un e-mail de test" at bounding box center [594, 466] width 479 height 35
click at [841, 209] on span "×" at bounding box center [840, 208] width 23 height 55
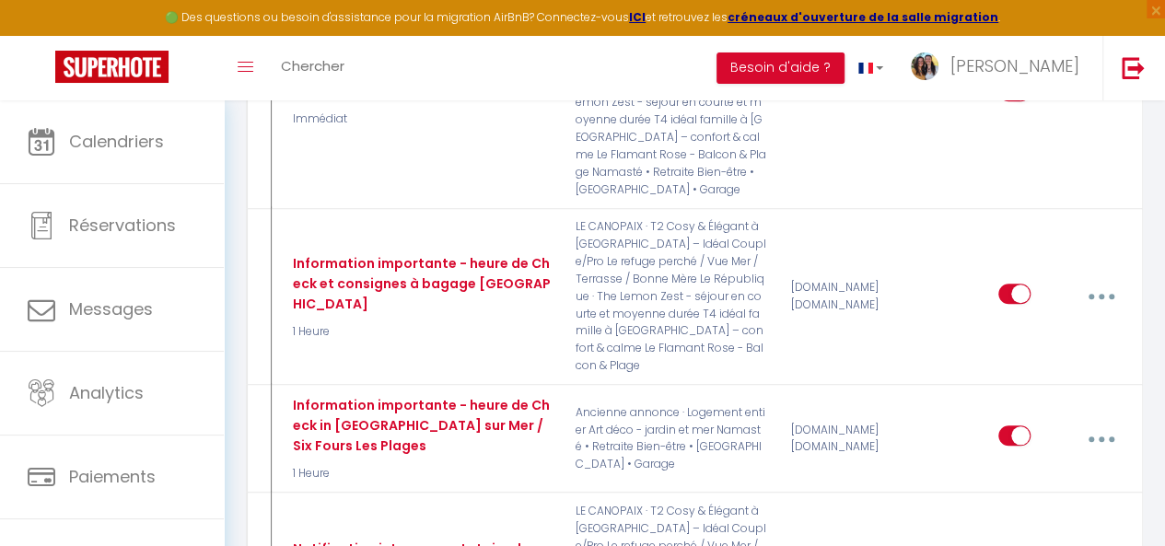
scroll to position [0, 0]
